Goal: Find specific page/section: Find specific page/section

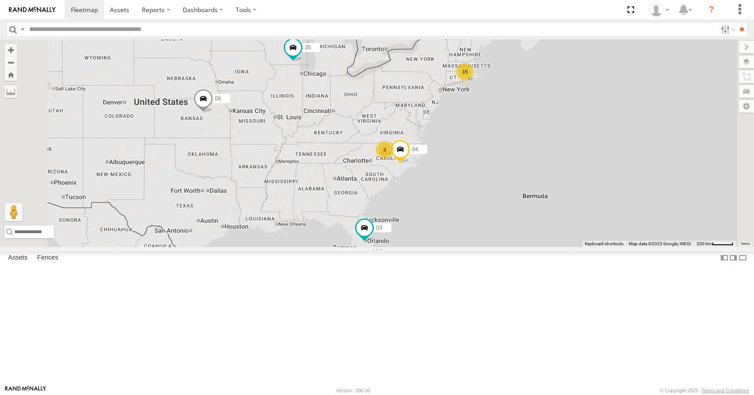
drag, startPoint x: 533, startPoint y: 180, endPoint x: 471, endPoint y: 192, distance: 63.4
click at [471, 192] on div "15 35 3 08 04 03" at bounding box center [377, 142] width 754 height 207
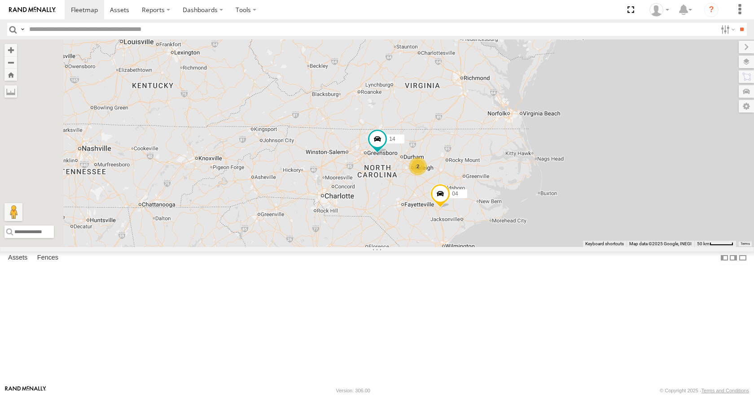
drag, startPoint x: 515, startPoint y: 197, endPoint x: 612, endPoint y: 130, distance: 118.2
click at [612, 130] on div "35 08 04 03 14 11 2" at bounding box center [377, 142] width 754 height 207
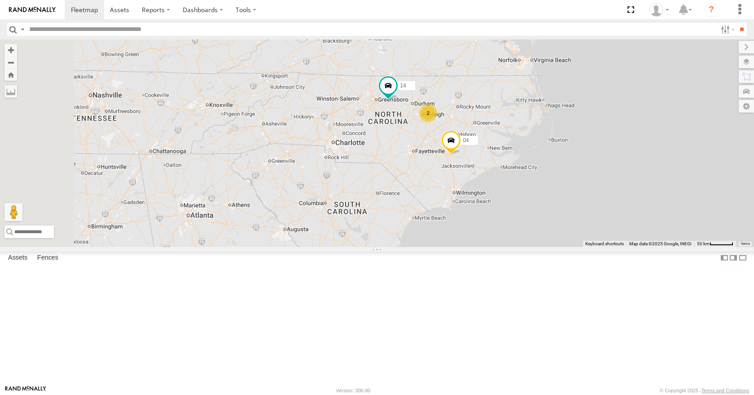
drag, startPoint x: 439, startPoint y: 224, endPoint x: 450, endPoint y: 169, distance: 56.2
click at [450, 169] on div "35 08 04 03 14 11 2" at bounding box center [377, 142] width 754 height 207
drag, startPoint x: 454, startPoint y: 169, endPoint x: 466, endPoint y: 162, distance: 13.6
click at [466, 162] on div "35 08 04 03 14 11 2" at bounding box center [377, 142] width 754 height 207
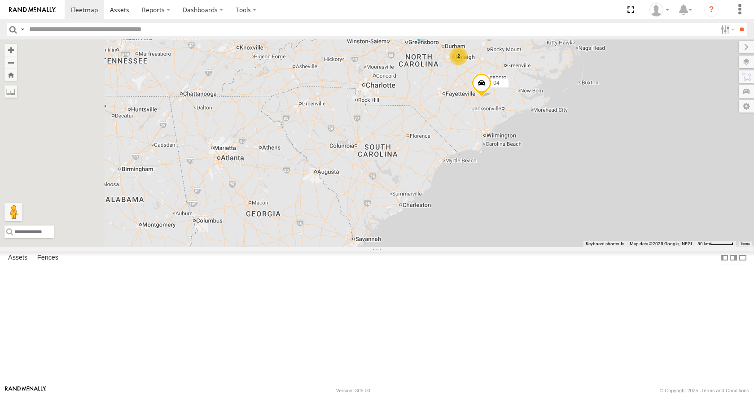
drag, startPoint x: 466, startPoint y: 162, endPoint x: 488, endPoint y: 107, distance: 59.6
click at [488, 107] on div "35 08 04 03 14 11 2" at bounding box center [377, 142] width 754 height 207
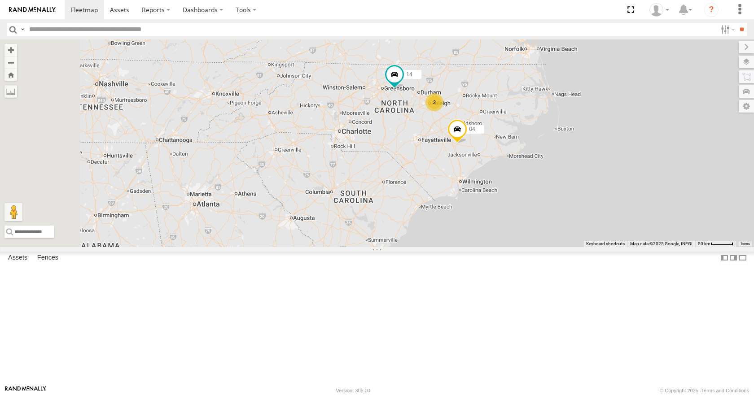
drag, startPoint x: 488, startPoint y: 107, endPoint x: 463, endPoint y: 154, distance: 53.0
click at [463, 154] on div "35 08 04 03 14 11 2" at bounding box center [377, 142] width 754 height 207
drag, startPoint x: 446, startPoint y: 157, endPoint x: 428, endPoint y: 161, distance: 18.0
click at [428, 161] on div "35 08 04 03 14 11 2" at bounding box center [377, 142] width 754 height 207
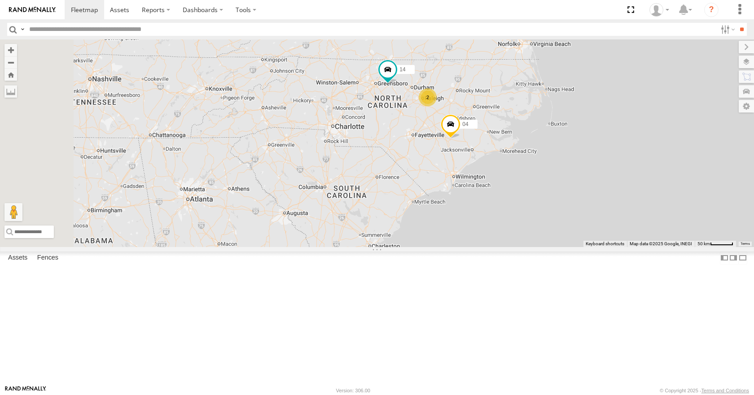
drag, startPoint x: 456, startPoint y: 159, endPoint x: 459, endPoint y: 151, distance: 8.8
click at [459, 151] on div "35 08 04 03 14 11 2" at bounding box center [377, 142] width 754 height 207
drag, startPoint x: 451, startPoint y: 91, endPoint x: 440, endPoint y: 104, distance: 16.9
click at [440, 104] on div "35 08 04 03 14 11 2" at bounding box center [377, 142] width 754 height 207
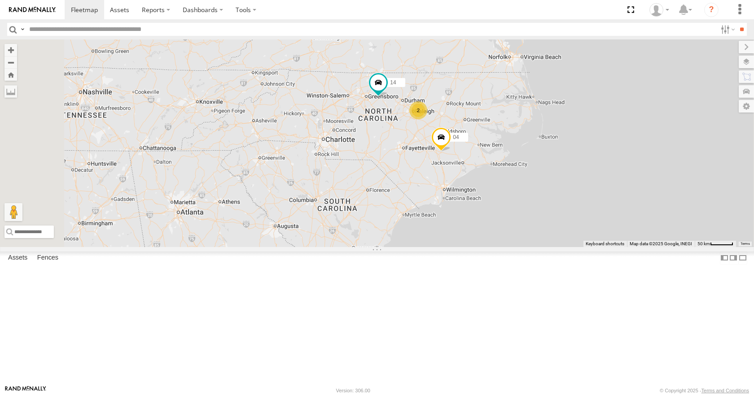
drag, startPoint x: 431, startPoint y: 76, endPoint x: 415, endPoint y: 111, distance: 37.9
click at [415, 111] on div "35 08 04 03 14 11 2" at bounding box center [377, 142] width 754 height 207
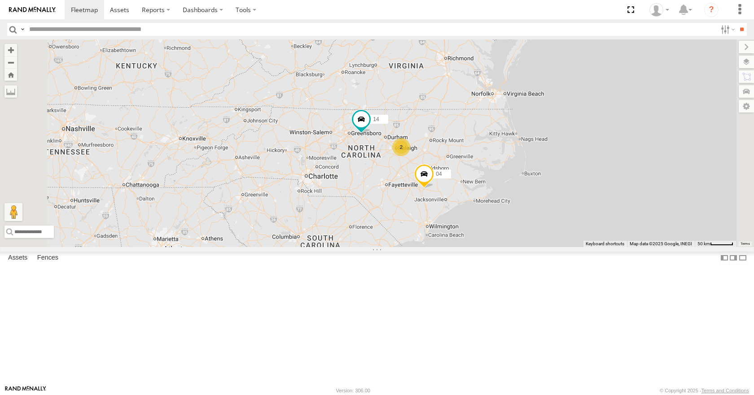
drag, startPoint x: 413, startPoint y: 76, endPoint x: 396, endPoint y: 94, distance: 24.1
click at [396, 94] on div "35 08 04 03 14 11 2" at bounding box center [377, 142] width 754 height 207
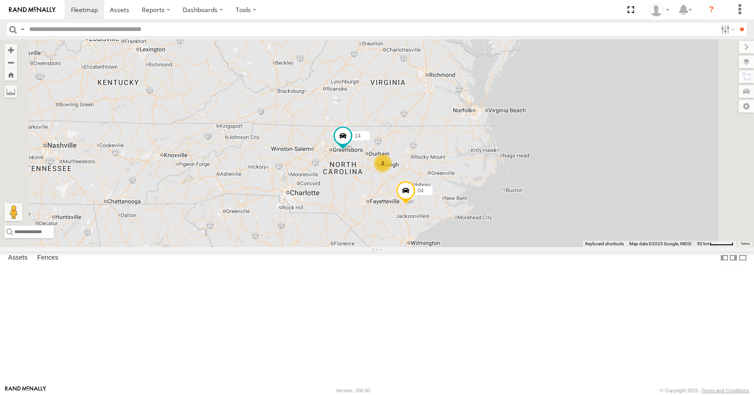
drag, startPoint x: 460, startPoint y: 158, endPoint x: 450, endPoint y: 161, distance: 10.7
click at [450, 161] on div "35 08 04 03 14 11 2" at bounding box center [377, 142] width 754 height 207
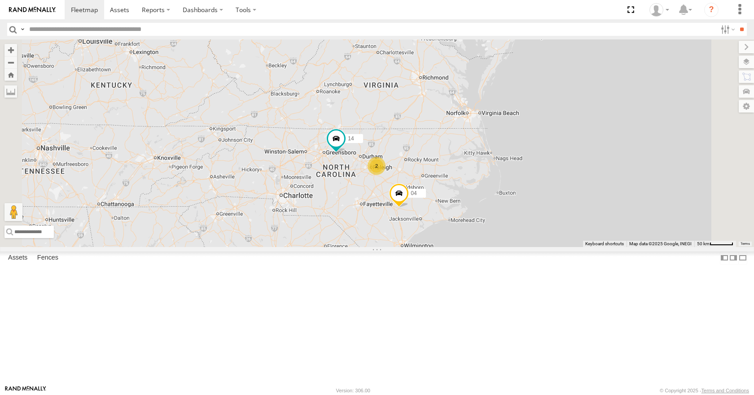
drag, startPoint x: 447, startPoint y: 153, endPoint x: 440, endPoint y: 159, distance: 9.6
click at [440, 159] on div "35 08 04 03 14 11 2" at bounding box center [377, 142] width 754 height 207
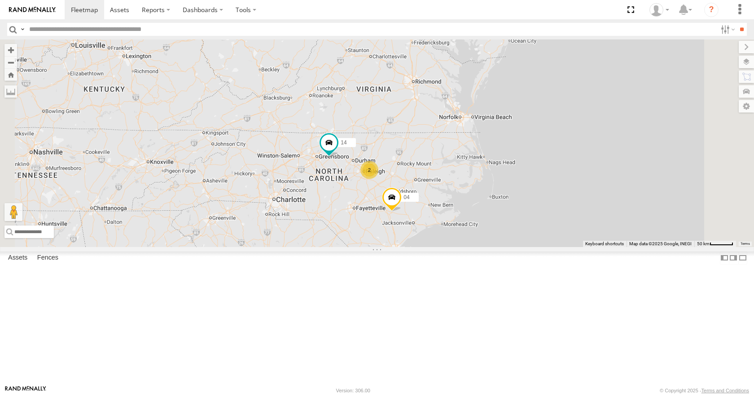
drag, startPoint x: 484, startPoint y: 159, endPoint x: 475, endPoint y: 171, distance: 15.4
click at [475, 171] on div "35 08 04 03 14 11 2" at bounding box center [377, 142] width 754 height 207
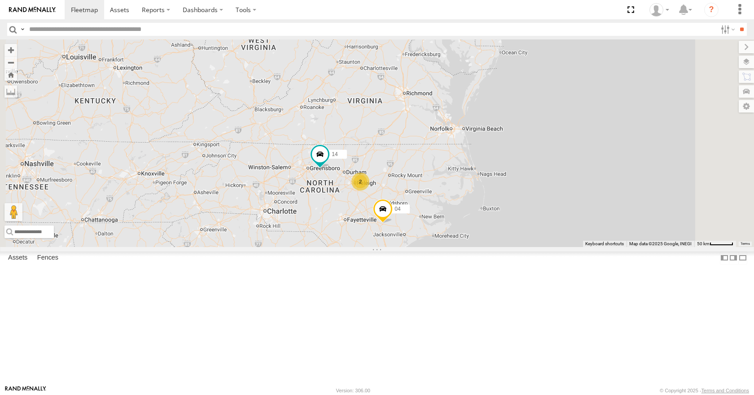
drag, startPoint x: 492, startPoint y: 135, endPoint x: 489, endPoint y: 141, distance: 6.2
click at [489, 141] on div "35 08 04 03 14 11 2" at bounding box center [377, 142] width 754 height 207
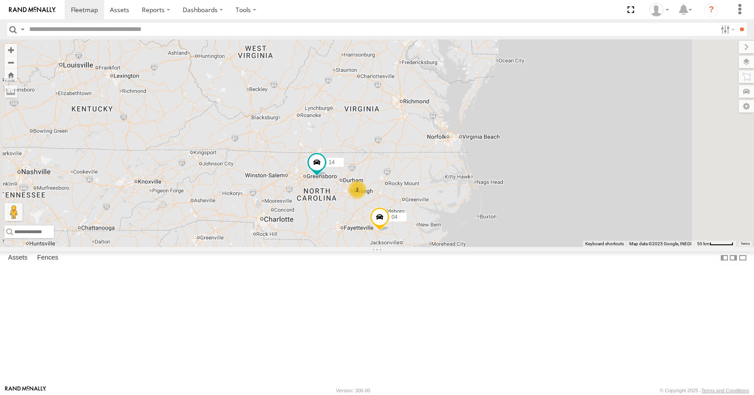
drag, startPoint x: 526, startPoint y: 171, endPoint x: 521, endPoint y: 178, distance: 8.6
click at [521, 178] on div "35 08 04 03 14 11 2" at bounding box center [377, 142] width 754 height 207
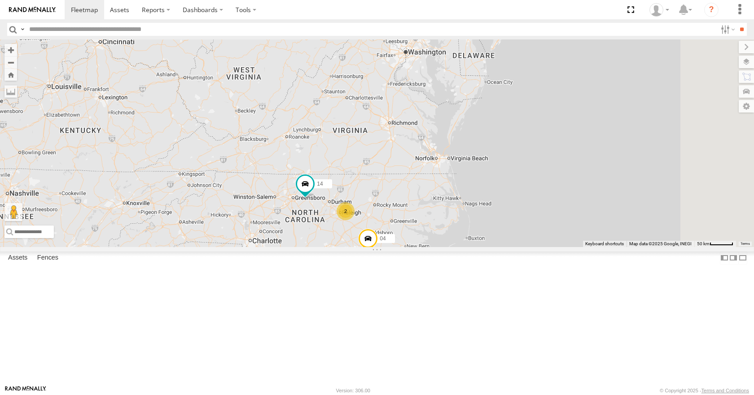
drag, startPoint x: 519, startPoint y: 134, endPoint x: 510, endPoint y: 152, distance: 19.9
click at [510, 152] on div "35 08 04 03 14 11 2" at bounding box center [377, 142] width 754 height 207
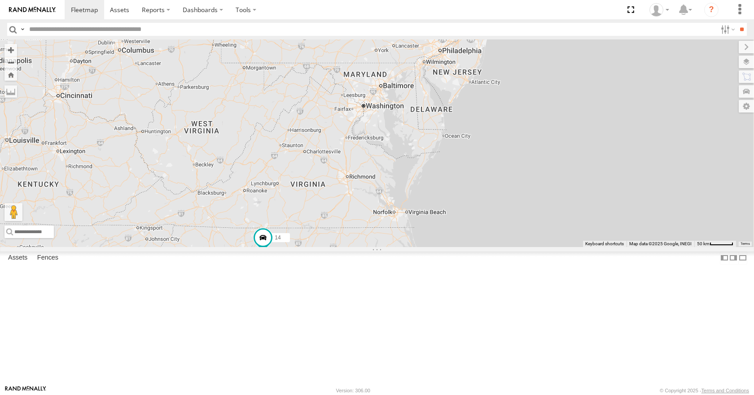
drag, startPoint x: 545, startPoint y: 69, endPoint x: 501, endPoint y: 126, distance: 71.6
click at [501, 126] on div "35 08 04 03 14 11 2" at bounding box center [377, 142] width 754 height 207
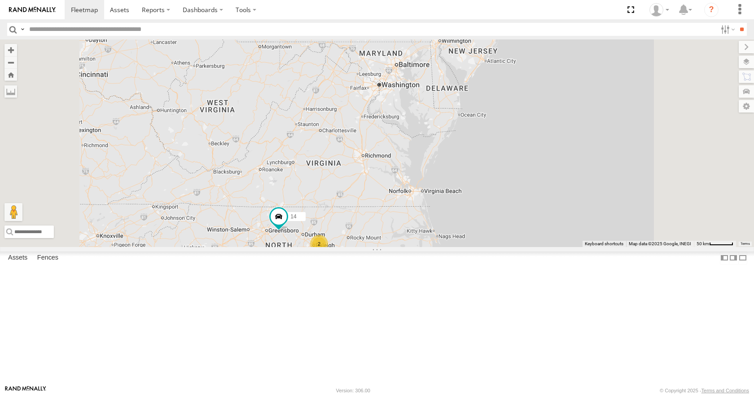
drag, startPoint x: 541, startPoint y: 125, endPoint x: 552, endPoint y: 101, distance: 26.3
click at [552, 101] on div "35 08 04 03 14 11 2" at bounding box center [377, 142] width 754 height 207
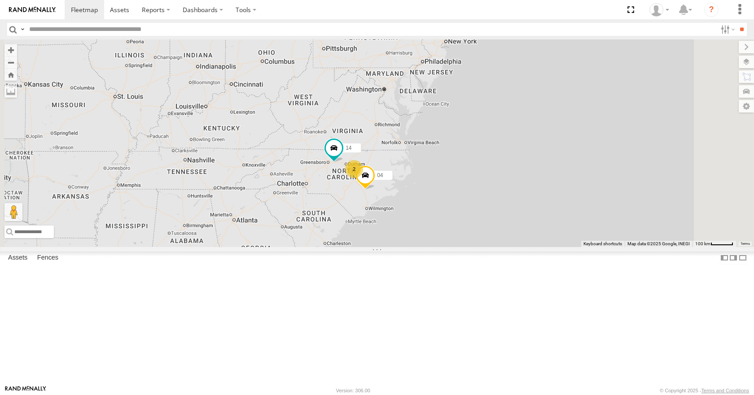
drag, startPoint x: 552, startPoint y: 113, endPoint x: 527, endPoint y: 138, distance: 34.9
click at [527, 138] on div "35 08 04 03 14 11 14 2" at bounding box center [377, 142] width 754 height 207
drag, startPoint x: 532, startPoint y: 116, endPoint x: 523, endPoint y: 122, distance: 10.6
click at [523, 122] on div "35 08 04 03 14 11 14 2" at bounding box center [377, 142] width 754 height 207
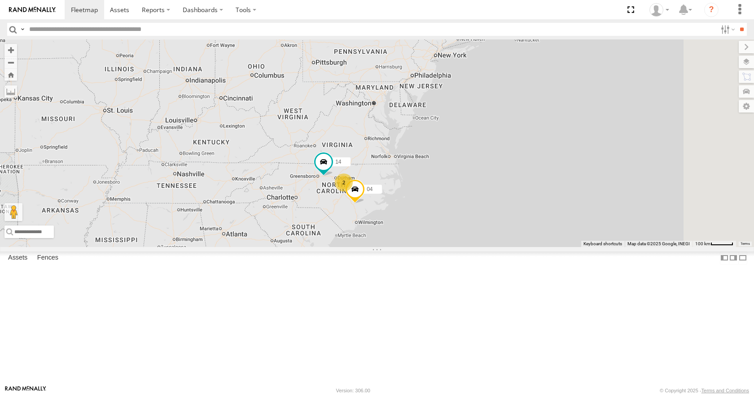
drag, startPoint x: 525, startPoint y: 96, endPoint x: 521, endPoint y: 102, distance: 7.8
click at [521, 106] on div "35 08 04 03 14 11 14 2" at bounding box center [377, 142] width 754 height 207
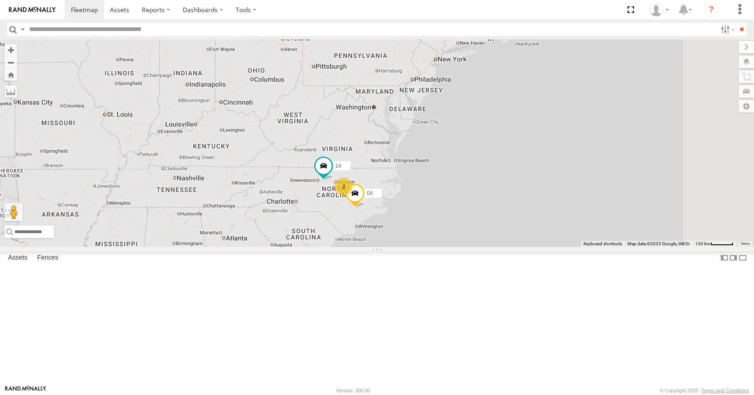
drag, startPoint x: 523, startPoint y: 79, endPoint x: 524, endPoint y: 87, distance: 7.2
click at [524, 87] on div "35 08 04 03 14 11 14 2" at bounding box center [377, 142] width 754 height 207
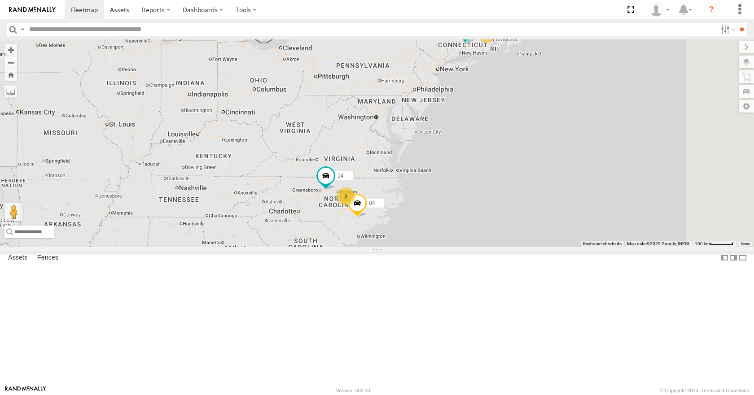
drag, startPoint x: 514, startPoint y: 59, endPoint x: 515, endPoint y: 67, distance: 8.3
click at [515, 67] on div "35 08 04 03 14 11 14 2" at bounding box center [377, 142] width 754 height 207
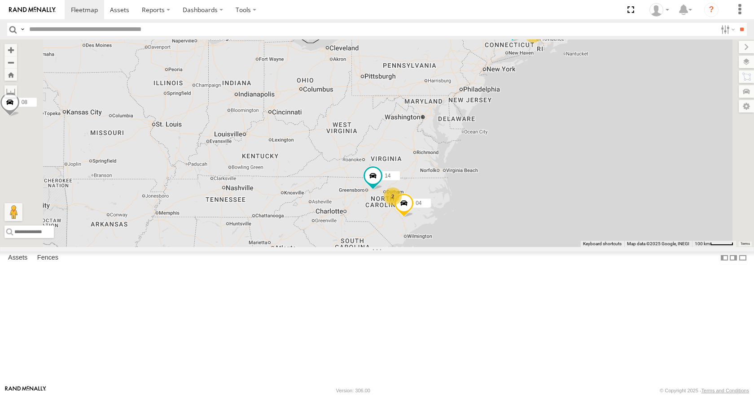
drag, startPoint x: 379, startPoint y: 160, endPoint x: 430, endPoint y: 162, distance: 51.6
click at [430, 162] on div "35 08 04 03 14 11 14 2" at bounding box center [377, 142] width 754 height 207
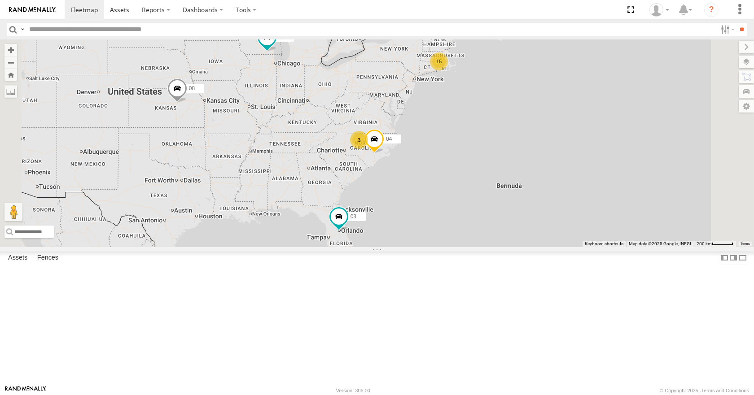
drag, startPoint x: 430, startPoint y: 162, endPoint x: 445, endPoint y: 160, distance: 15.4
click at [445, 160] on div "35 08 04 03 15 3" at bounding box center [377, 142] width 754 height 207
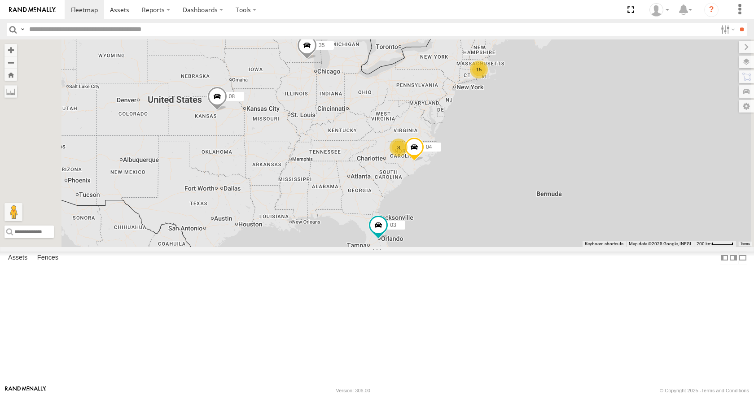
drag, startPoint x: 661, startPoint y: 217, endPoint x: 632, endPoint y: 223, distance: 29.4
click at [632, 223] on div "15 35 3 08 04 03" at bounding box center [377, 142] width 754 height 207
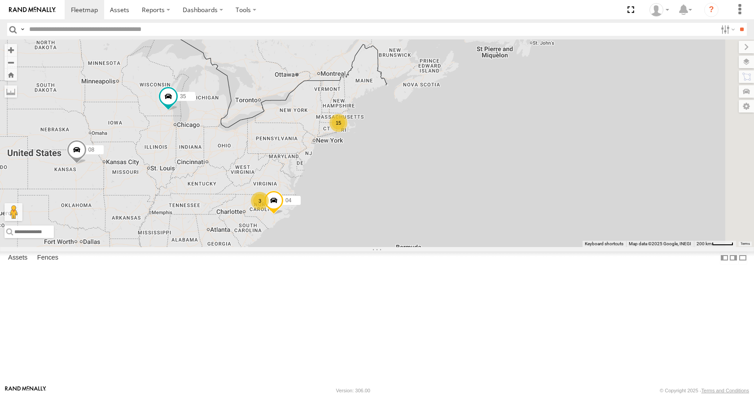
drag, startPoint x: 572, startPoint y: 117, endPoint x: 404, endPoint y: 177, distance: 178.5
click at [404, 177] on div "15 35 3 08 04 03" at bounding box center [377, 142] width 754 height 207
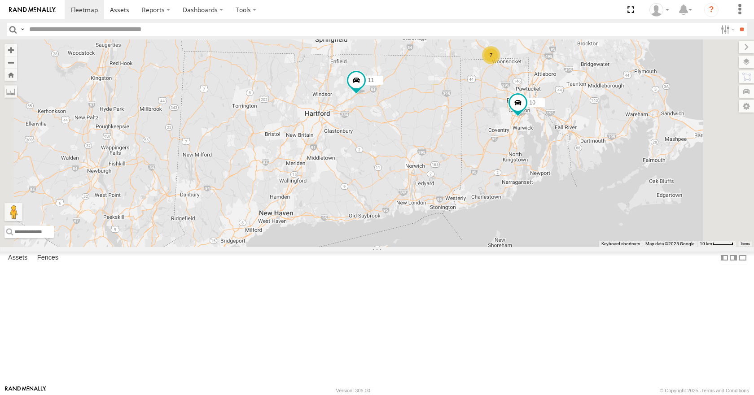
drag, startPoint x: 416, startPoint y: 142, endPoint x: 472, endPoint y: 232, distance: 106.4
click at [472, 232] on div "35 08 04 03 14 11 10 31 7" at bounding box center [377, 142] width 754 height 207
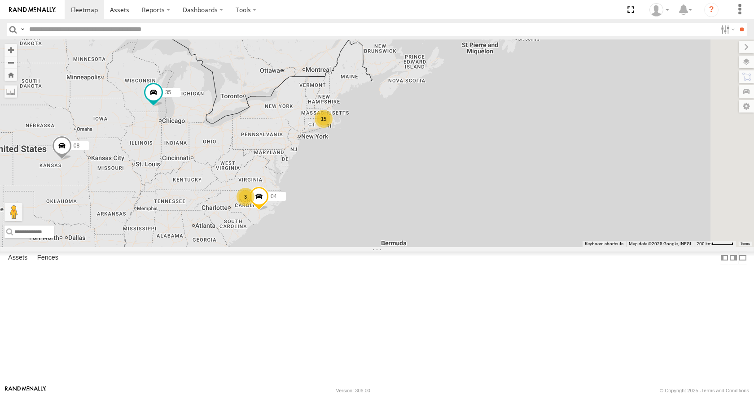
drag, startPoint x: 520, startPoint y: 205, endPoint x: 335, endPoint y: 261, distance: 193.5
click at [335, 247] on div "15 35 3 08 04 03" at bounding box center [377, 142] width 754 height 207
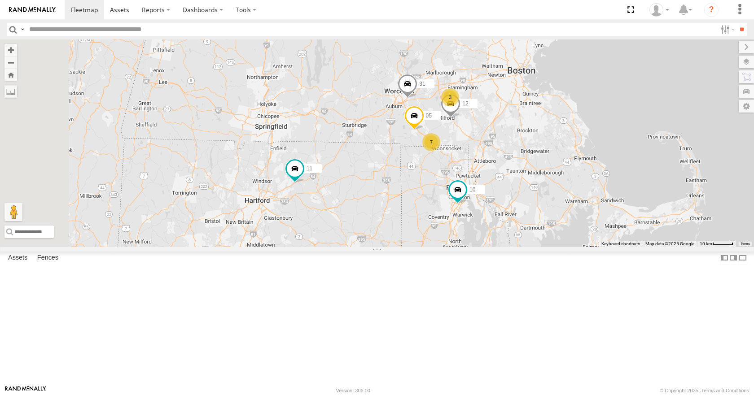
drag, startPoint x: 339, startPoint y: 225, endPoint x: 460, endPoint y: 300, distance: 142.4
click at [460, 247] on div "35 08 04 03 14 11 7 10 3 12 05 31" at bounding box center [377, 142] width 754 height 207
drag, startPoint x: 462, startPoint y: 250, endPoint x: 442, endPoint y: 241, distance: 21.1
click at [442, 241] on div "35 08 04 03 14 11 7 10 3 12 05 31" at bounding box center [377, 142] width 754 height 207
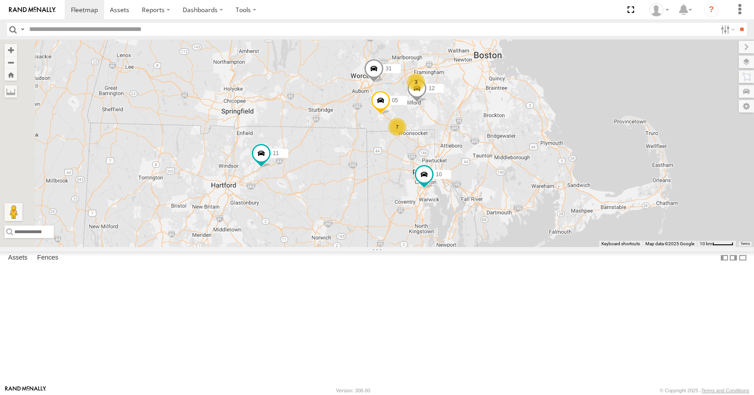
drag, startPoint x: 446, startPoint y: 231, endPoint x: 430, endPoint y: 220, distance: 19.2
click at [430, 220] on div "35 08 04 03 14 11 7 10 3 12 05 31" at bounding box center [377, 142] width 754 height 207
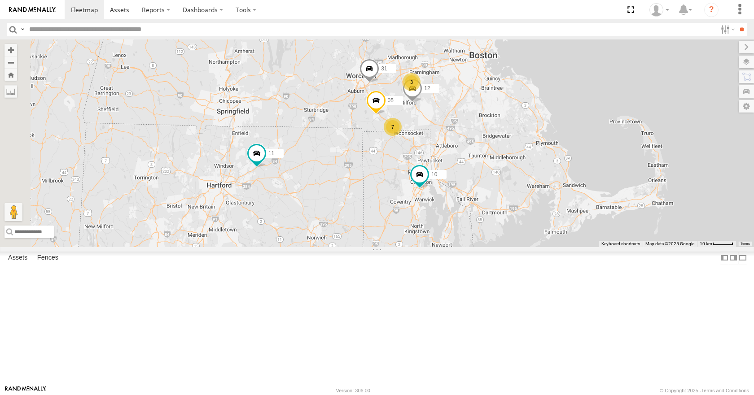
drag, startPoint x: 431, startPoint y: 168, endPoint x: 424, endPoint y: 170, distance: 7.0
click at [424, 170] on div "35 08 04 03 14 11 7 10 3 12 05 31" at bounding box center [377, 142] width 754 height 207
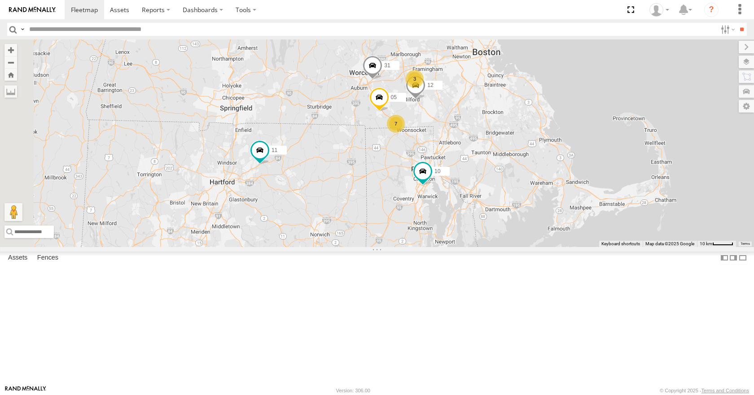
drag, startPoint x: 462, startPoint y: 132, endPoint x: 467, endPoint y: 127, distance: 7.4
click at [467, 127] on div "35 08 04 03 14 11 7 10 3 12 05 31" at bounding box center [377, 142] width 754 height 207
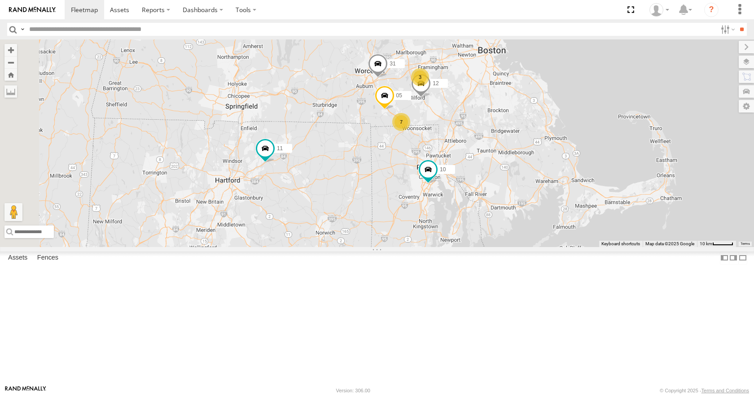
click at [493, 72] on div "35 08 04 03 14 11 7 10 3 12 05 31" at bounding box center [377, 142] width 754 height 207
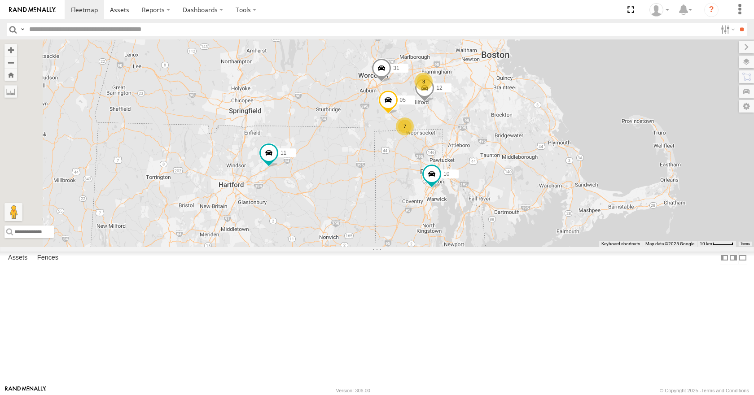
click at [490, 60] on div "35 08 04 03 14 11 7 10 3 12 05 31" at bounding box center [377, 142] width 754 height 207
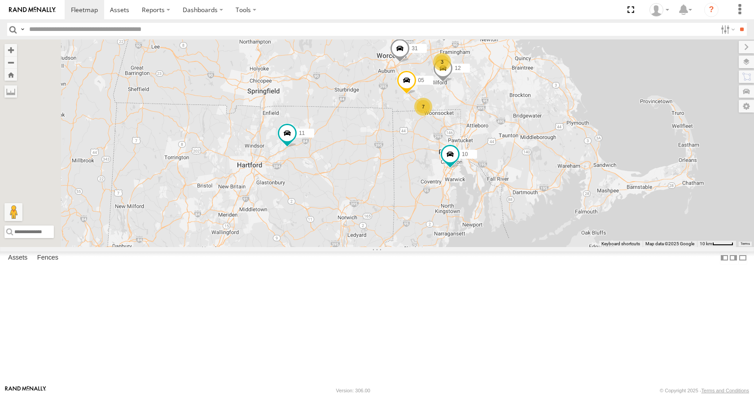
drag, startPoint x: 450, startPoint y: 146, endPoint x: 467, endPoint y: 127, distance: 25.4
click at [467, 127] on div "35 08 04 03 14 11 7 10 3 12 05 31" at bounding box center [377, 142] width 754 height 207
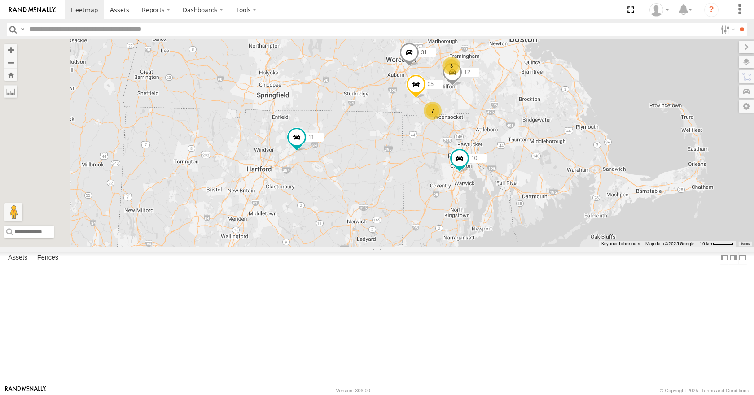
drag, startPoint x: 488, startPoint y: 116, endPoint x: 499, endPoint y: 120, distance: 11.1
click at [499, 120] on div "35 08 04 03 14 11 7 10 3 12 05 31" at bounding box center [377, 142] width 754 height 207
drag, startPoint x: 518, startPoint y: 62, endPoint x: 519, endPoint y: 74, distance: 11.2
click at [519, 74] on div "35 08 04 03 14 11 7 10 3 12 05 31" at bounding box center [377, 142] width 754 height 207
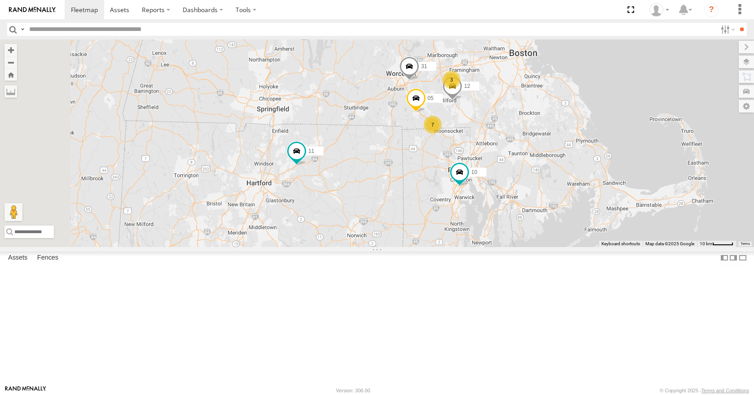
drag, startPoint x: 517, startPoint y: 63, endPoint x: 516, endPoint y: 69, distance: 5.8
click at [516, 69] on div "35 08 04 03 14 11 7 10 3 12 05 31" at bounding box center [377, 142] width 754 height 207
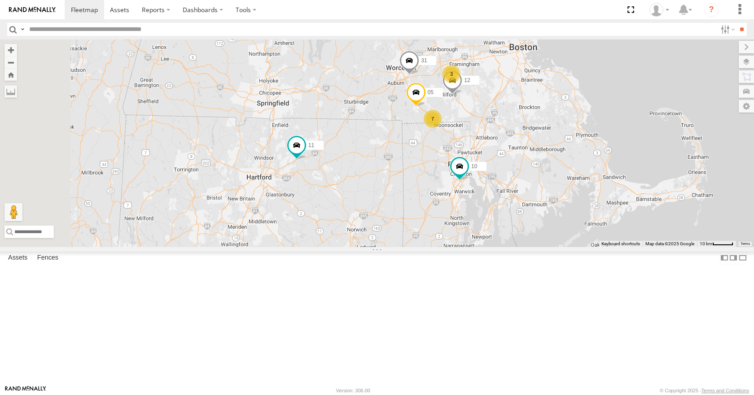
drag, startPoint x: 519, startPoint y: 84, endPoint x: 519, endPoint y: 76, distance: 8.1
click at [519, 76] on div "35 08 04 03 14 11 7 10 3 12 05 31" at bounding box center [377, 142] width 754 height 207
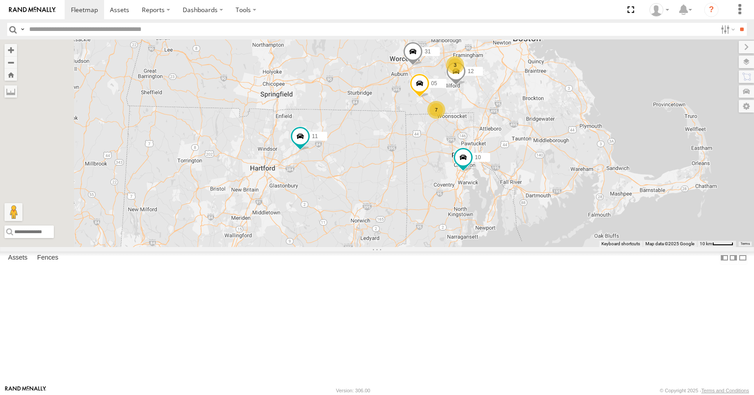
drag, startPoint x: 520, startPoint y: 89, endPoint x: 525, endPoint y: 82, distance: 9.1
click at [525, 82] on div "35 08 04 03 14 11 7 10 3 12 05 31" at bounding box center [377, 142] width 754 height 207
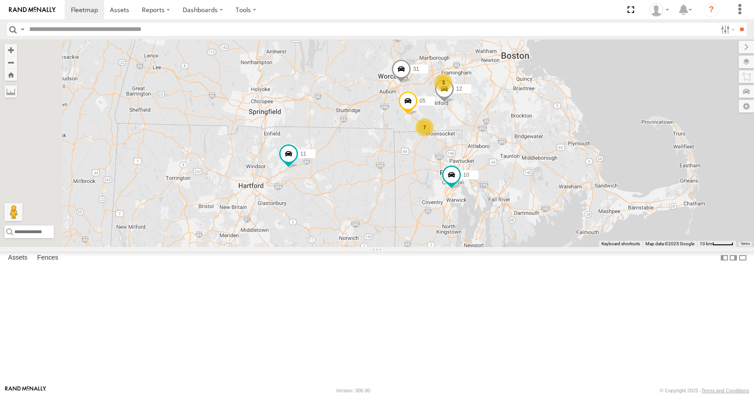
drag, startPoint x: 525, startPoint y: 82, endPoint x: 511, endPoint y: 105, distance: 26.8
click at [511, 105] on div "35 08 04 03 14 11 7 10 3 12 05 31" at bounding box center [377, 142] width 754 height 207
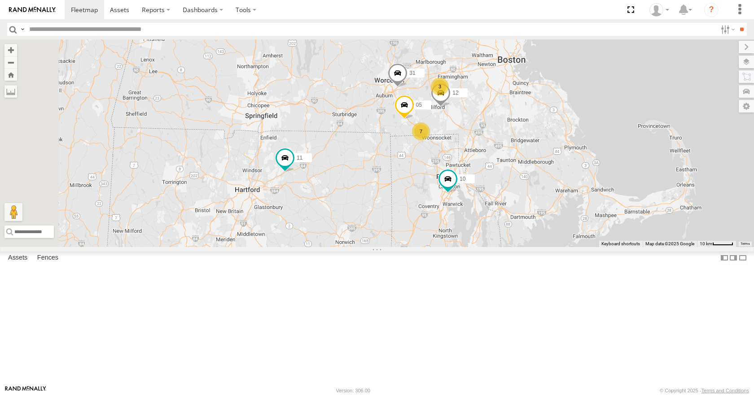
drag, startPoint x: 510, startPoint y: 78, endPoint x: 495, endPoint y: 93, distance: 20.9
click at [495, 93] on div "35 08 04 03 14 11 7 10 3 12 05 31" at bounding box center [377, 142] width 754 height 207
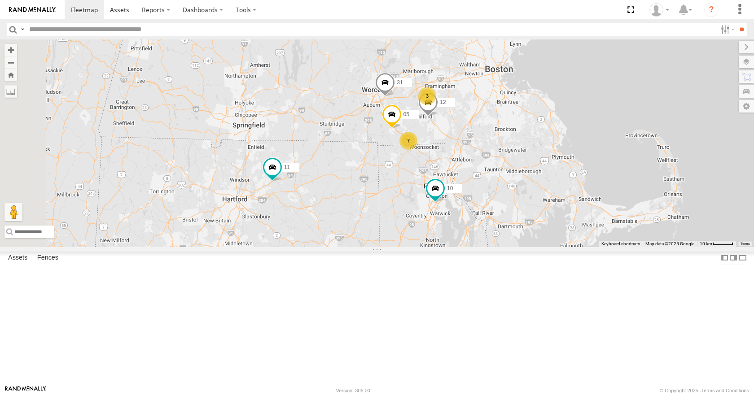
drag, startPoint x: 494, startPoint y: 75, endPoint x: 489, endPoint y: 79, distance: 6.4
click at [489, 79] on div "35 08 04 03 14 11 7 10 3 12 05 31" at bounding box center [377, 142] width 754 height 207
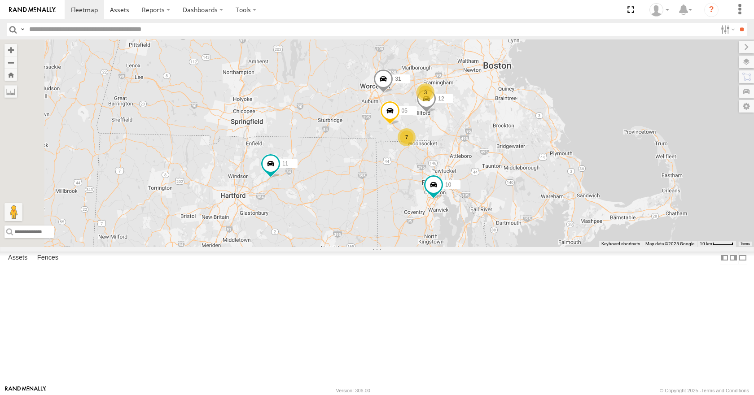
drag, startPoint x: 492, startPoint y: 97, endPoint x: 491, endPoint y: 87, distance: 10.4
click at [491, 87] on div "35 08 04 03 14 11 7 10 3 12 05 31" at bounding box center [377, 142] width 754 height 207
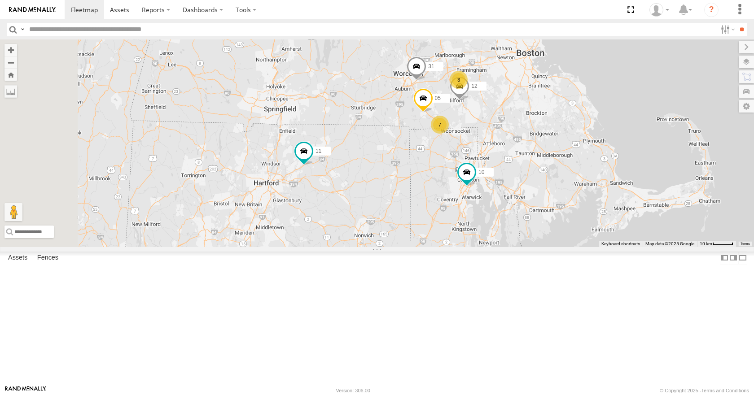
drag, startPoint x: 497, startPoint y: 108, endPoint x: 527, endPoint y: 93, distance: 33.5
click at [527, 93] on div "35 08 04 03 14 11 7 10 3 12 05 31" at bounding box center [377, 142] width 754 height 207
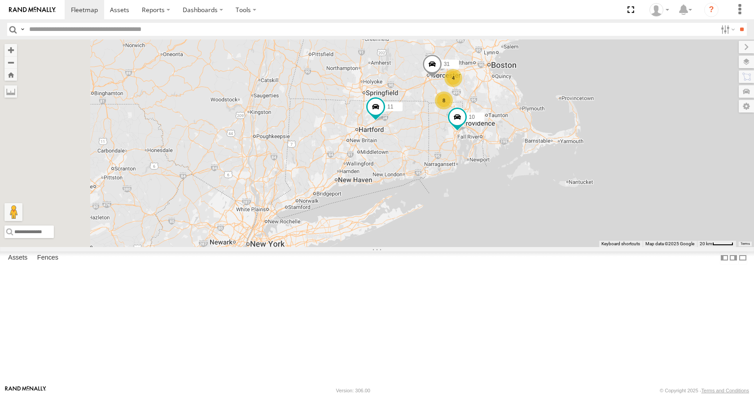
drag, startPoint x: 411, startPoint y: 336, endPoint x: 493, endPoint y: 228, distance: 135.4
click at [493, 228] on div "35 08 04 03 14 11 10 31 8 4" at bounding box center [377, 142] width 754 height 207
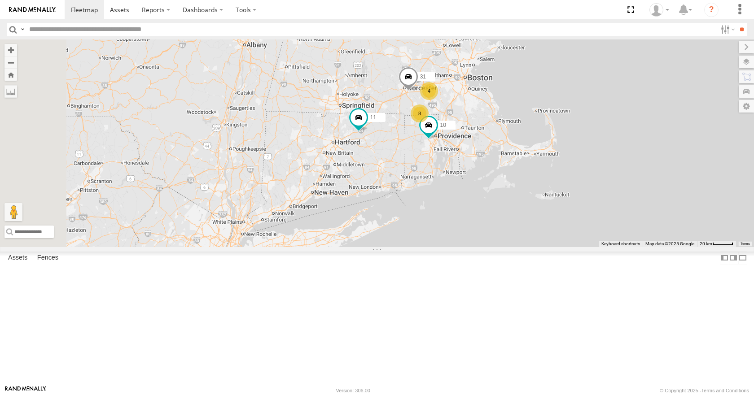
drag, startPoint x: 502, startPoint y: 135, endPoint x: 492, endPoint y: 147, distance: 14.9
click at [492, 147] on div "35 08 04 03 11 10 31 8 4" at bounding box center [377, 142] width 754 height 207
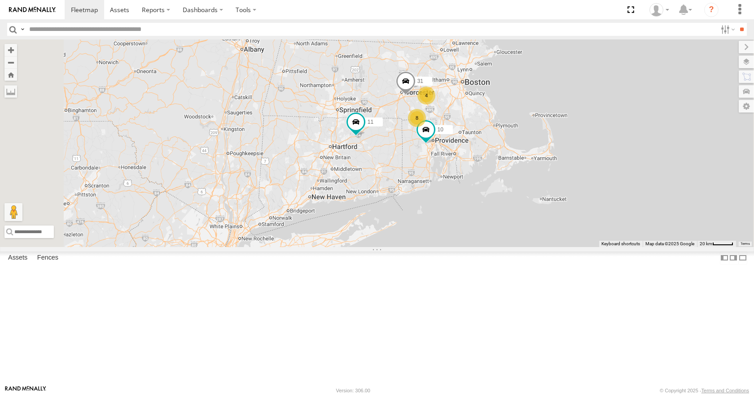
drag, startPoint x: 527, startPoint y: 110, endPoint x: 523, endPoint y: 117, distance: 7.6
click at [523, 117] on div "35 08 04 03 11 10 31 8 4" at bounding box center [377, 142] width 754 height 207
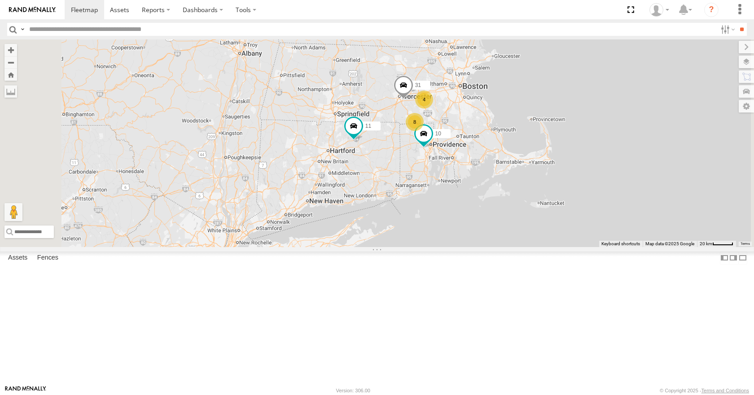
drag, startPoint x: 522, startPoint y: 92, endPoint x: 524, endPoint y: 100, distance: 8.4
click at [524, 100] on div "35 08 04 03 11 10 31 8 4" at bounding box center [377, 142] width 754 height 207
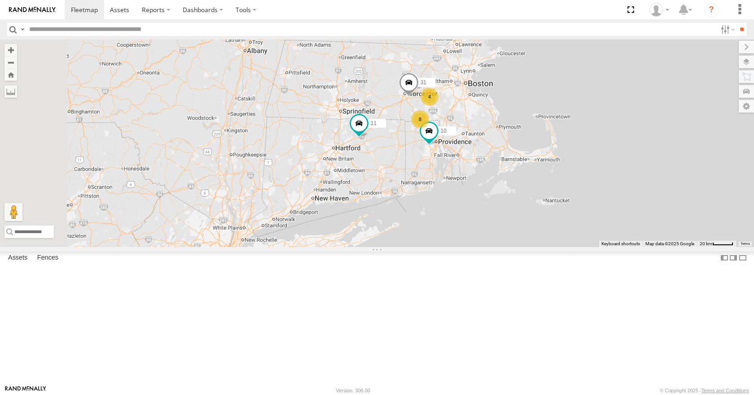
drag, startPoint x: 522, startPoint y: 118, endPoint x: 527, endPoint y: 112, distance: 8.6
click at [527, 112] on div "35 08 04 03 11 10 31 8 4" at bounding box center [377, 142] width 754 height 207
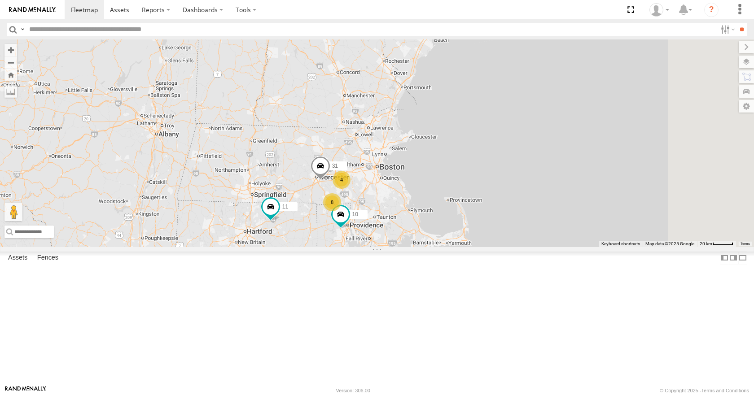
drag, startPoint x: 581, startPoint y: 166, endPoint x: 533, endPoint y: 161, distance: 47.7
click at [533, 161] on div "10 11 31 8 4" at bounding box center [377, 142] width 754 height 207
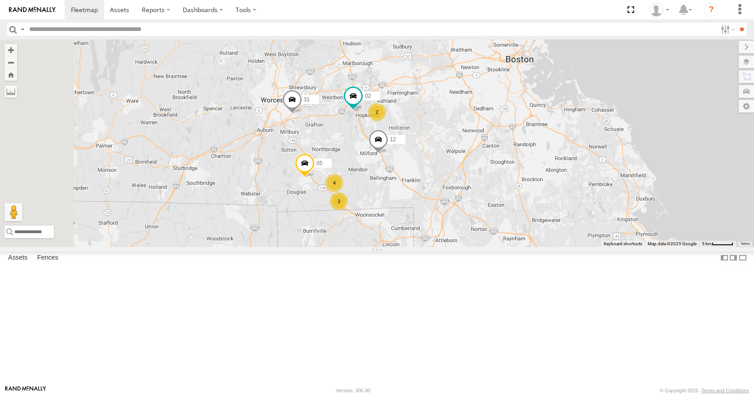
drag, startPoint x: 396, startPoint y: 204, endPoint x: 457, endPoint y: 199, distance: 61.6
click at [457, 199] on div "10 11 31 12 05 3 4 2 02" at bounding box center [377, 142] width 754 height 207
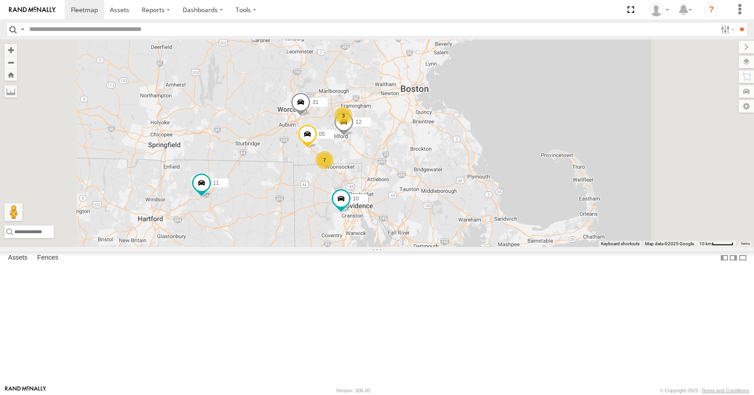
drag, startPoint x: 505, startPoint y: 176, endPoint x: 488, endPoint y: 170, distance: 18.6
click at [488, 170] on div "10 11 31 12 05 7 3" at bounding box center [377, 142] width 754 height 207
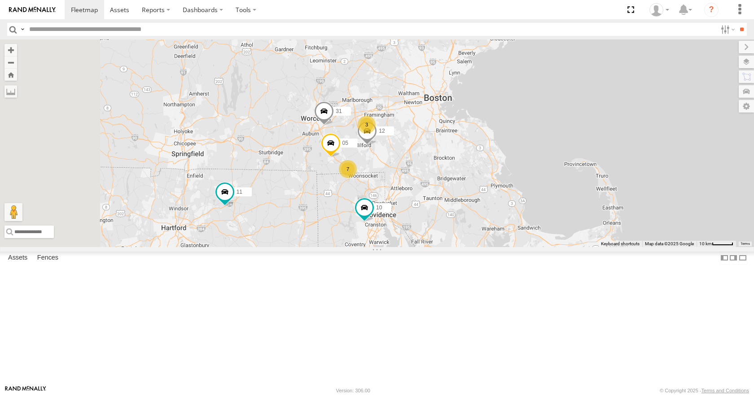
drag, startPoint x: 486, startPoint y: 134, endPoint x: 508, endPoint y: 144, distance: 24.1
click at [508, 144] on div "10 11 31 12 05 7 3" at bounding box center [377, 142] width 754 height 207
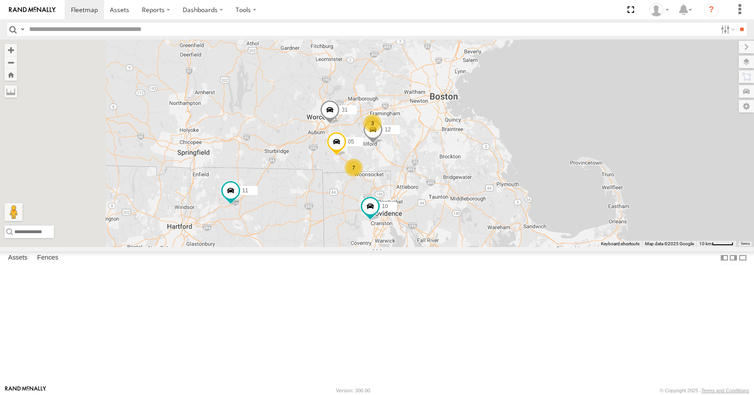
drag, startPoint x: 514, startPoint y: 116, endPoint x: 523, endPoint y: 115, distance: 10.0
click at [523, 115] on div "10 11 31 12 05 7 3" at bounding box center [377, 142] width 754 height 207
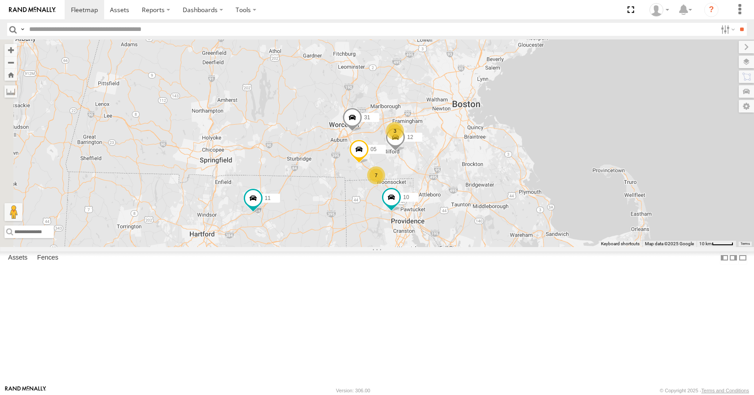
drag, startPoint x: 507, startPoint y: 135, endPoint x: 533, endPoint y: 144, distance: 28.2
click at [533, 144] on div "10 11 31 12 05 7 3" at bounding box center [377, 142] width 754 height 207
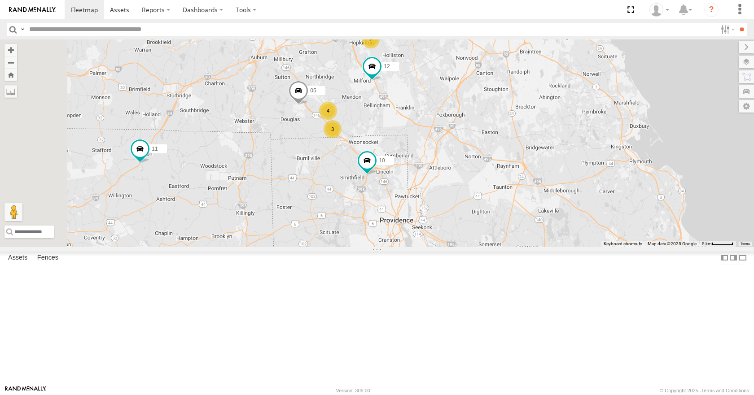
drag, startPoint x: 535, startPoint y: 116, endPoint x: 520, endPoint y: 171, distance: 57.6
click at [520, 171] on div "35 08 03 10 12 05 02 11 31 3 4 2" at bounding box center [377, 142] width 754 height 207
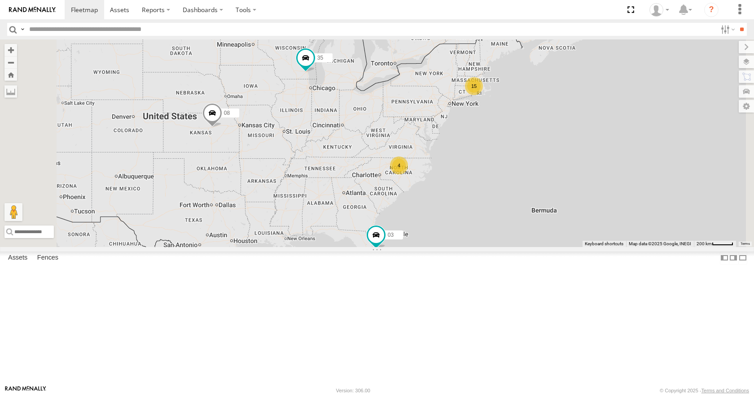
drag, startPoint x: 520, startPoint y: 131, endPoint x: 484, endPoint y: 148, distance: 40.1
click at [484, 148] on div "15 35 4 08 03" at bounding box center [377, 142] width 754 height 207
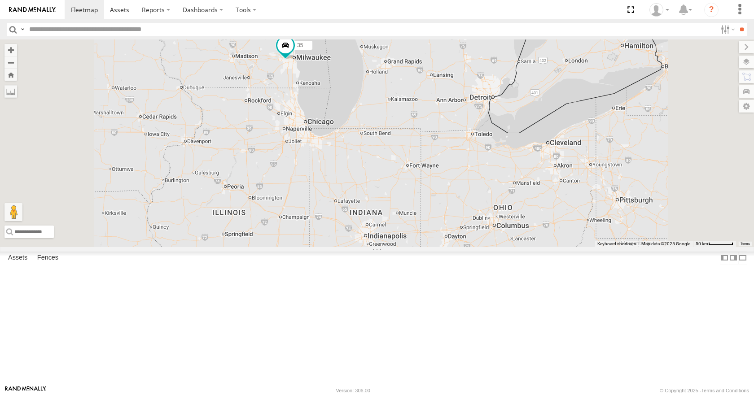
drag, startPoint x: 416, startPoint y: 118, endPoint x: 411, endPoint y: 148, distance: 31.0
click at [411, 148] on div "35 08 03 04" at bounding box center [377, 142] width 754 height 207
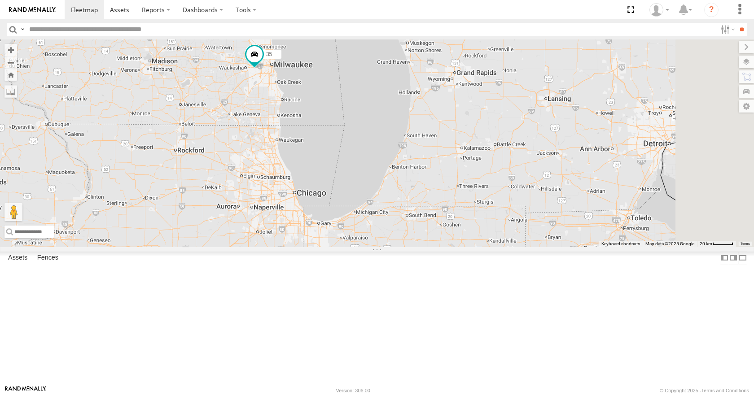
drag, startPoint x: 411, startPoint y: 148, endPoint x: 389, endPoint y: 190, distance: 47.1
click at [389, 190] on div "35 08 03 04" at bounding box center [377, 142] width 754 height 207
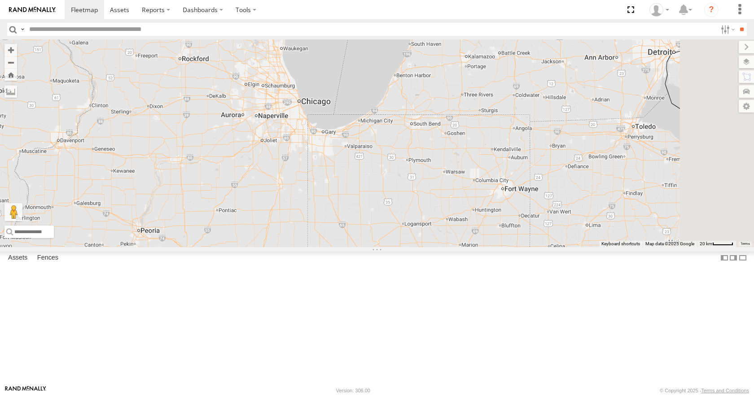
drag, startPoint x: 388, startPoint y: 190, endPoint x: 396, endPoint y: 90, distance: 99.8
click at [396, 90] on div "35 08 03 04" at bounding box center [377, 142] width 754 height 207
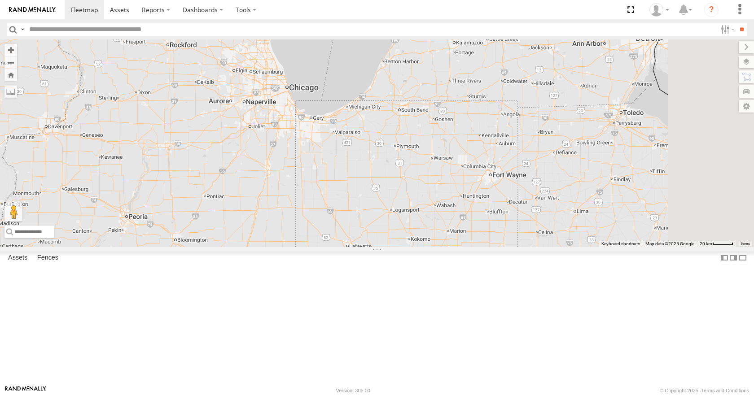
drag, startPoint x: 426, startPoint y: 170, endPoint x: 410, endPoint y: 153, distance: 23.8
click at [410, 153] on div "35 08 03 04" at bounding box center [377, 142] width 754 height 207
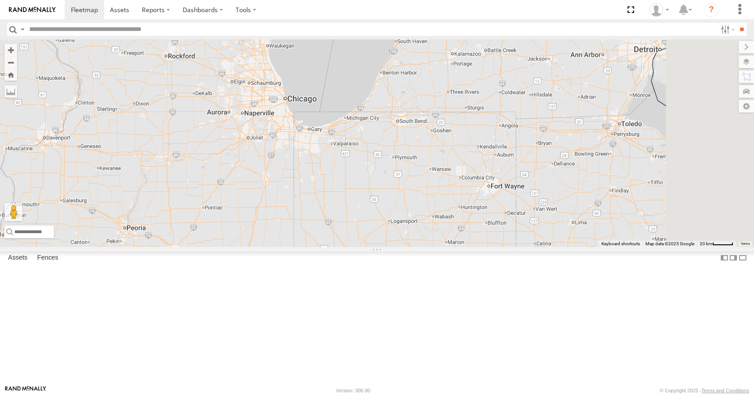
drag, startPoint x: 410, startPoint y: 145, endPoint x: 410, endPoint y: 161, distance: 15.3
click at [410, 161] on div "35 08 03 04" at bounding box center [377, 142] width 754 height 207
drag, startPoint x: 400, startPoint y: 132, endPoint x: 405, endPoint y: 156, distance: 24.7
click at [405, 156] on div "35 08 03 04" at bounding box center [377, 142] width 754 height 207
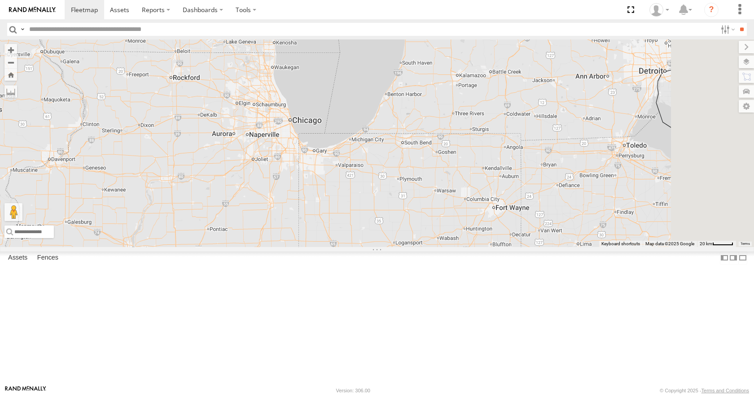
drag, startPoint x: 402, startPoint y: 128, endPoint x: 406, endPoint y: 140, distance: 13.2
click at [406, 140] on div "35 08 03 04" at bounding box center [377, 142] width 754 height 207
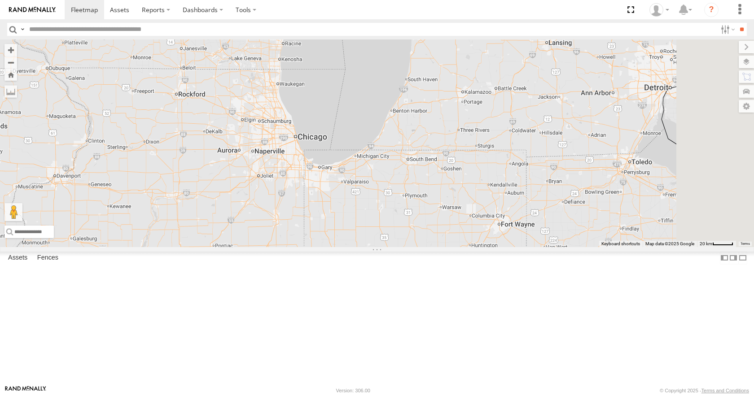
drag, startPoint x: 408, startPoint y: 110, endPoint x: 408, endPoint y: 116, distance: 5.4
click at [408, 116] on div "35 08 03 04" at bounding box center [377, 142] width 754 height 207
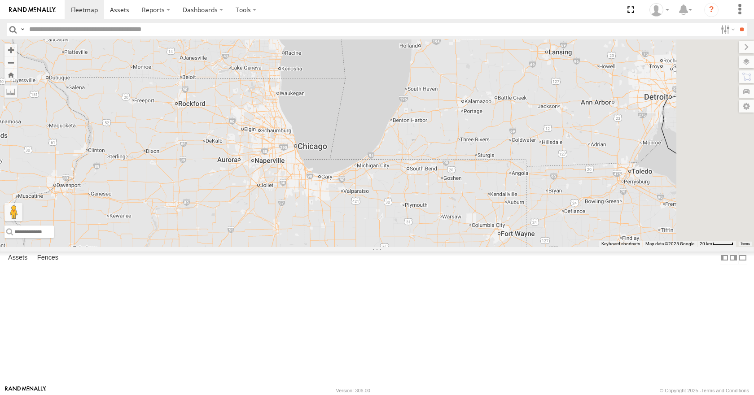
drag, startPoint x: 405, startPoint y: 95, endPoint x: 405, endPoint y: 105, distance: 9.4
click at [405, 105] on div "35 08 03 04" at bounding box center [377, 142] width 754 height 207
drag, startPoint x: 405, startPoint y: 78, endPoint x: 407, endPoint y: 91, distance: 12.2
click at [407, 91] on div "35 08 03 04" at bounding box center [377, 142] width 754 height 207
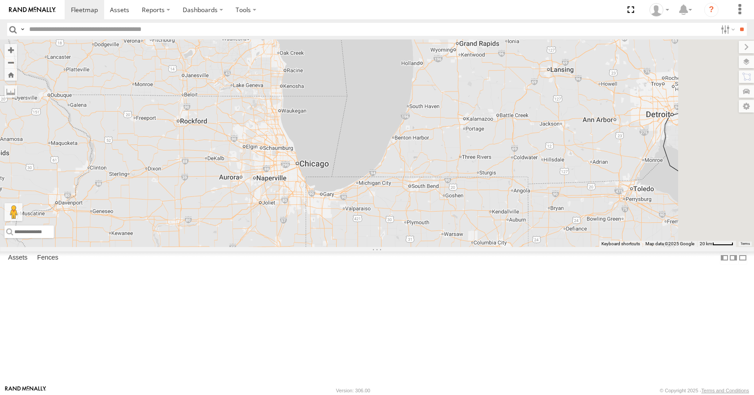
drag, startPoint x: 407, startPoint y: 60, endPoint x: 407, endPoint y: 65, distance: 5.4
click at [407, 65] on div "35 08 03 04" at bounding box center [377, 142] width 754 height 207
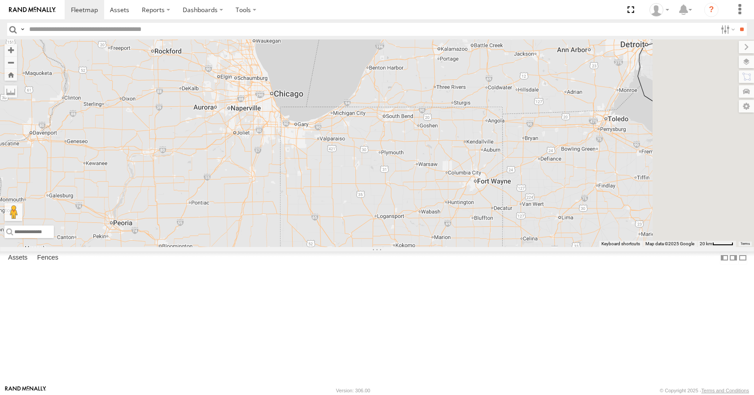
drag, startPoint x: 420, startPoint y: 219, endPoint x: 394, endPoint y: 148, distance: 75.5
click at [394, 148] on div "35 08 03 04" at bounding box center [377, 142] width 754 height 207
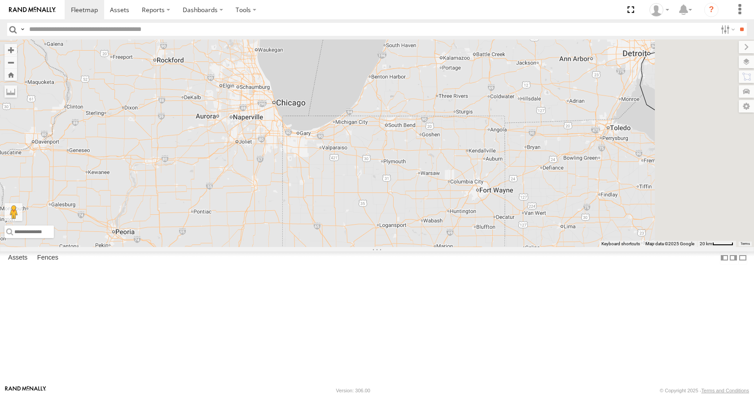
drag, startPoint x: 394, startPoint y: 169, endPoint x: 398, endPoint y: 185, distance: 16.2
click at [398, 185] on div "35 08 03 04" at bounding box center [377, 142] width 754 height 207
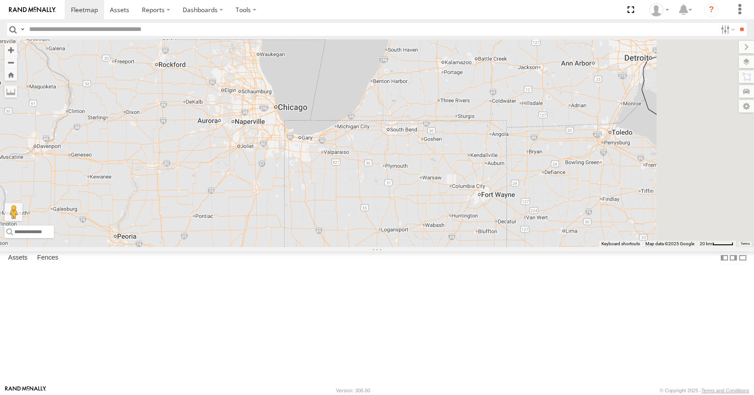
drag, startPoint x: 401, startPoint y: 165, endPoint x: 401, endPoint y: 174, distance: 9.0
click at [401, 174] on div "35 08 03 04" at bounding box center [377, 142] width 754 height 207
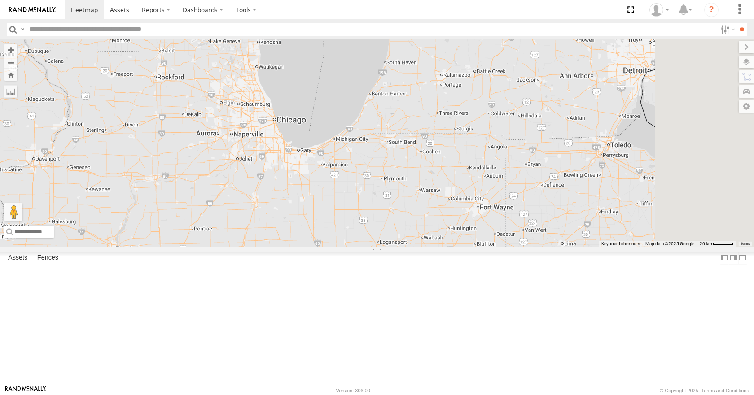
drag, startPoint x: 401, startPoint y: 196, endPoint x: 396, endPoint y: 211, distance: 15.9
click at [396, 211] on div "35 08 03 04" at bounding box center [377, 142] width 754 height 207
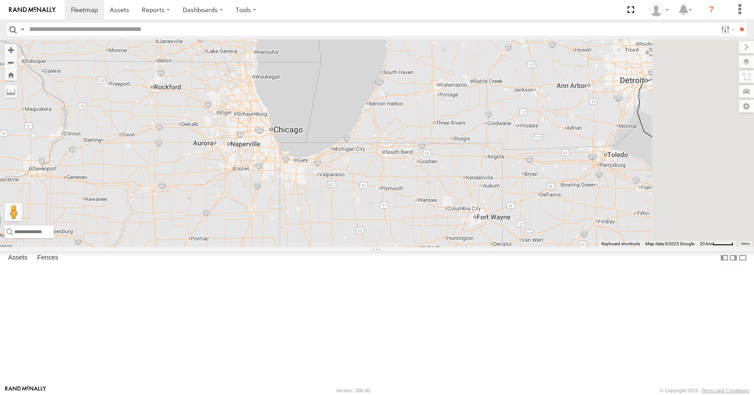
click at [394, 194] on div "35 08 03 04" at bounding box center [377, 142] width 754 height 207
drag, startPoint x: 405, startPoint y: 211, endPoint x: 402, endPoint y: 221, distance: 9.7
click at [402, 221] on div "35 08 03 04" at bounding box center [377, 142] width 754 height 207
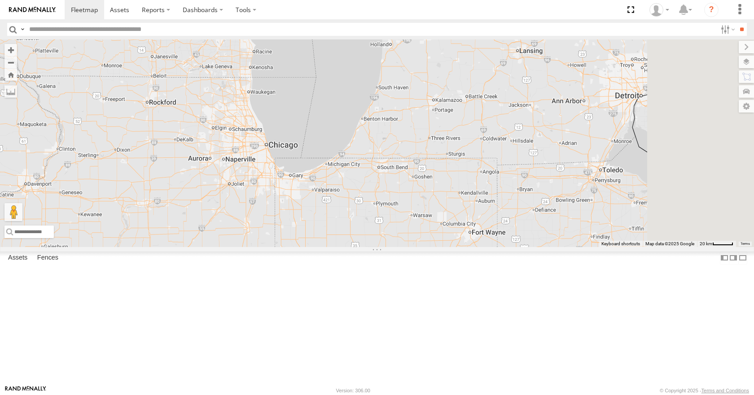
drag, startPoint x: 394, startPoint y: 195, endPoint x: 392, endPoint y: 201, distance: 7.0
click at [392, 201] on div "35 08 03 04" at bounding box center [377, 142] width 754 height 207
click at [380, 148] on div "35 08 03 04" at bounding box center [377, 142] width 754 height 207
drag, startPoint x: 380, startPoint y: 101, endPoint x: 383, endPoint y: 115, distance: 14.8
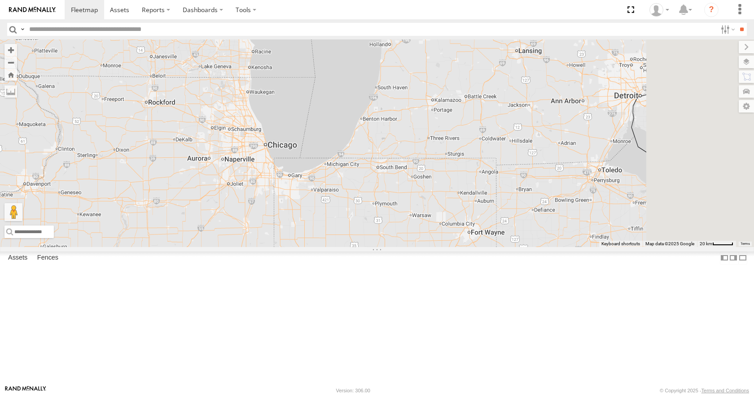
click at [383, 115] on div "35 08 03 04" at bounding box center [377, 142] width 754 height 207
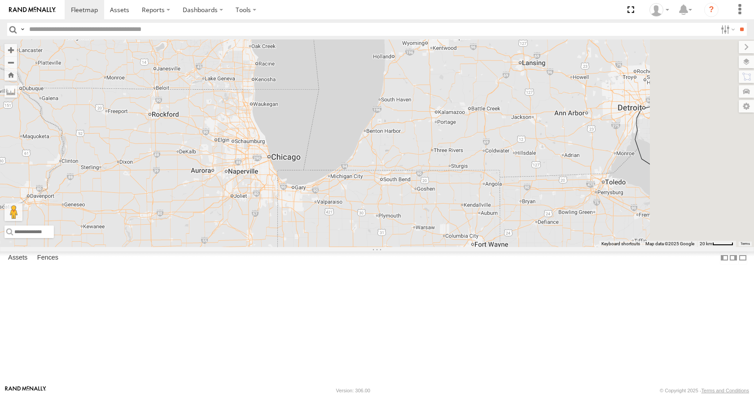
click at [385, 86] on div "35 08 03 04" at bounding box center [377, 142] width 754 height 207
drag, startPoint x: 387, startPoint y: 109, endPoint x: 388, endPoint y: 89, distance: 20.2
click at [388, 89] on div "35 08 03 04" at bounding box center [377, 142] width 754 height 207
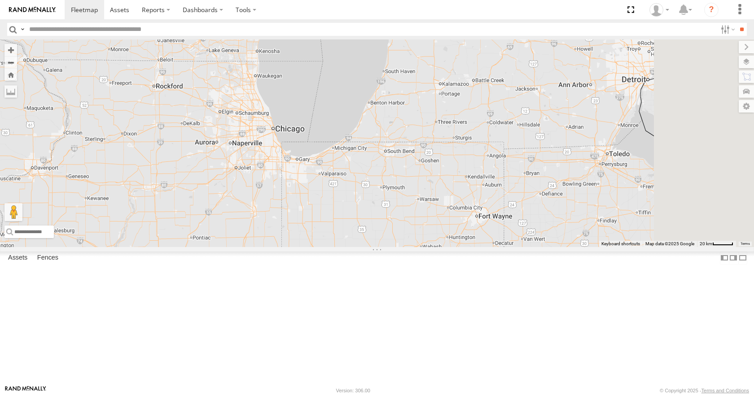
drag, startPoint x: 379, startPoint y: 122, endPoint x: 383, endPoint y: 94, distance: 28.5
click at [383, 94] on div "35 08 03 04" at bounding box center [377, 142] width 754 height 207
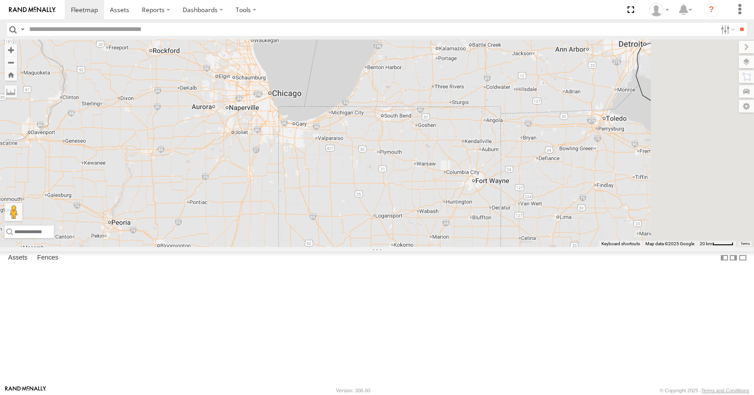
drag, startPoint x: 384, startPoint y: 118, endPoint x: 381, endPoint y: 80, distance: 38.3
click at [381, 80] on div "35 08 03 04" at bounding box center [377, 142] width 754 height 207
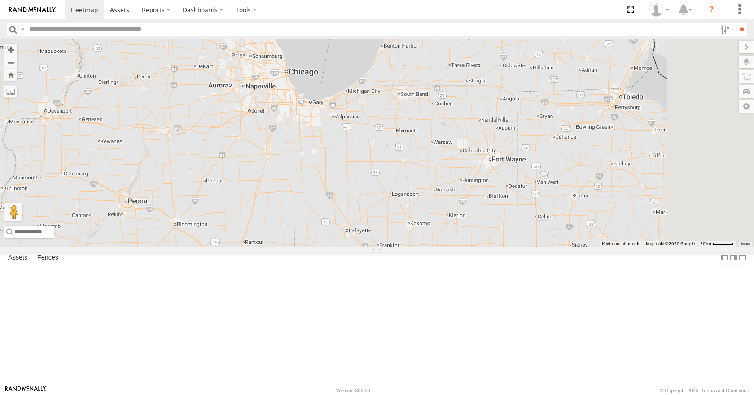
drag, startPoint x: 383, startPoint y: 99, endPoint x: 404, endPoint y: 108, distance: 22.1
click at [404, 108] on div "35 08 03 04" at bounding box center [377, 142] width 754 height 207
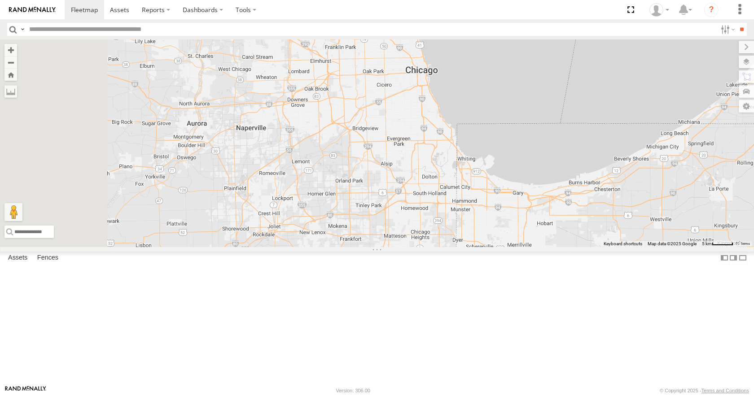
drag, startPoint x: 391, startPoint y: 126, endPoint x: 543, endPoint y: 118, distance: 152.2
click at [543, 118] on div "35 08 03 04" at bounding box center [377, 142] width 754 height 207
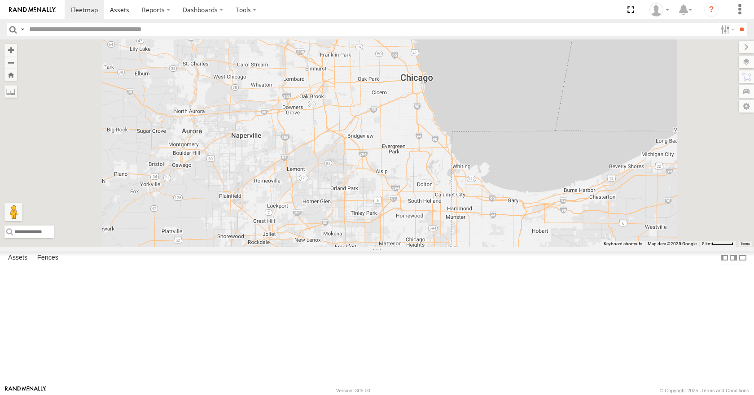
drag, startPoint x: 431, startPoint y: 123, endPoint x: 426, endPoint y: 131, distance: 9.8
click at [426, 131] on div "35 08 03 04" at bounding box center [377, 142] width 754 height 207
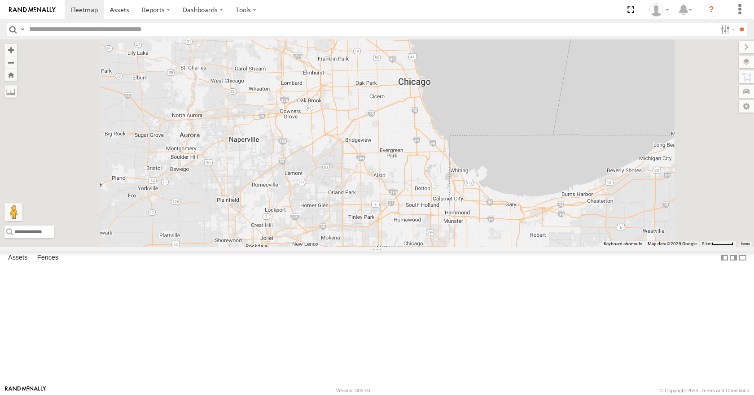
drag, startPoint x: 440, startPoint y: 114, endPoint x: 438, endPoint y: 120, distance: 6.1
click at [438, 120] on div "35 08 03 04" at bounding box center [377, 142] width 754 height 207
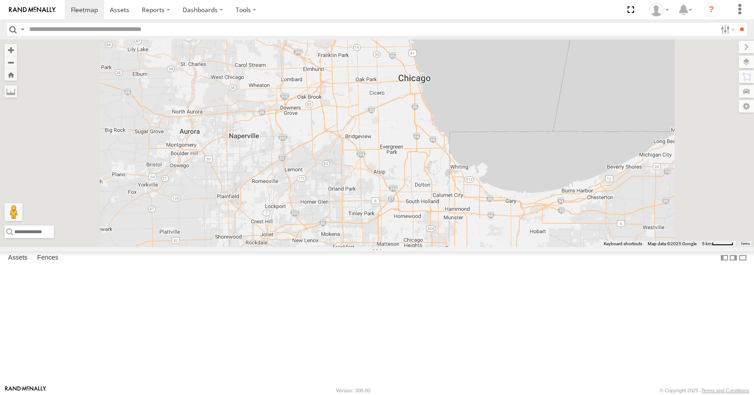
drag, startPoint x: 457, startPoint y: 83, endPoint x: 460, endPoint y: 68, distance: 15.0
click at [460, 68] on div "35 08 03 04" at bounding box center [377, 142] width 754 height 207
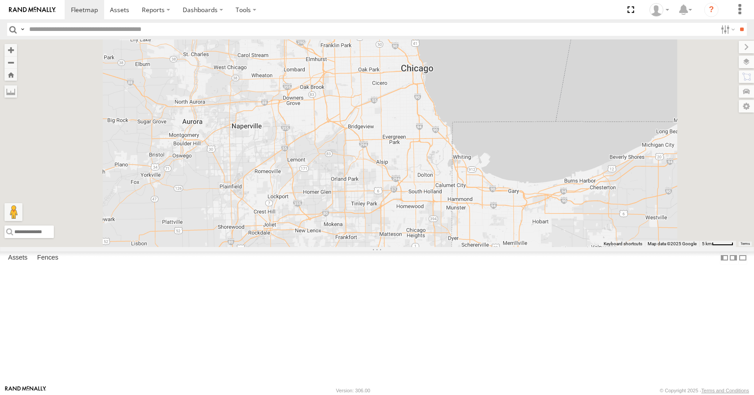
drag, startPoint x: 467, startPoint y: 49, endPoint x: 456, endPoint y: 60, distance: 15.5
click at [456, 60] on div "35 08 03 04" at bounding box center [377, 142] width 754 height 207
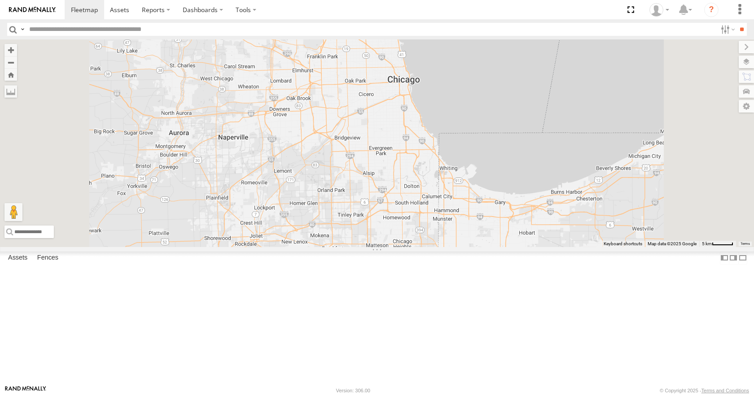
drag, startPoint x: 503, startPoint y: 65, endPoint x: 494, endPoint y: 73, distance: 11.8
click at [494, 73] on div "35 08 03 04" at bounding box center [377, 142] width 754 height 207
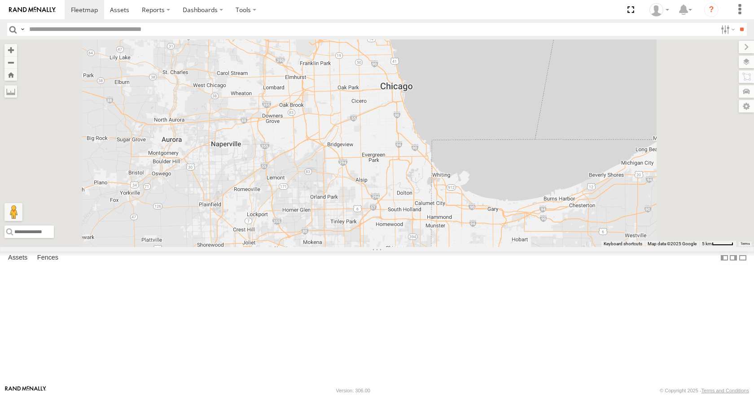
drag, startPoint x: 482, startPoint y: 65, endPoint x: 477, endPoint y: 69, distance: 6.4
click at [477, 69] on div "35 08 03 04" at bounding box center [377, 142] width 754 height 207
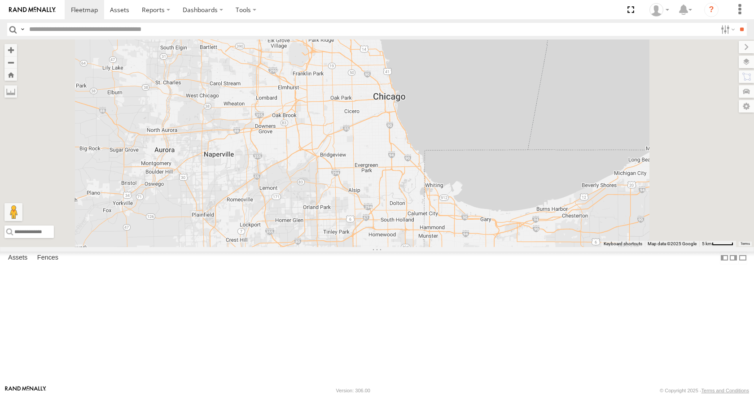
drag
click at [480, 93] on div "35 08 03 04" at bounding box center [377, 142] width 754 height 207
click at [464, 77] on div "35 08 03 04" at bounding box center [377, 142] width 754 height 207
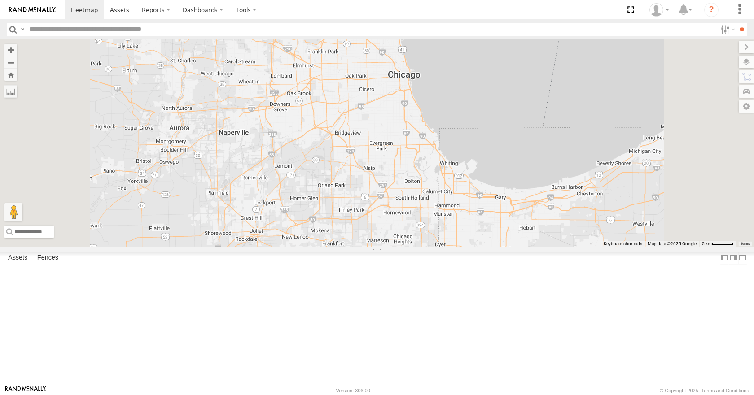
click at [484, 65] on div "35 08 03 04" at bounding box center [377, 142] width 754 height 207
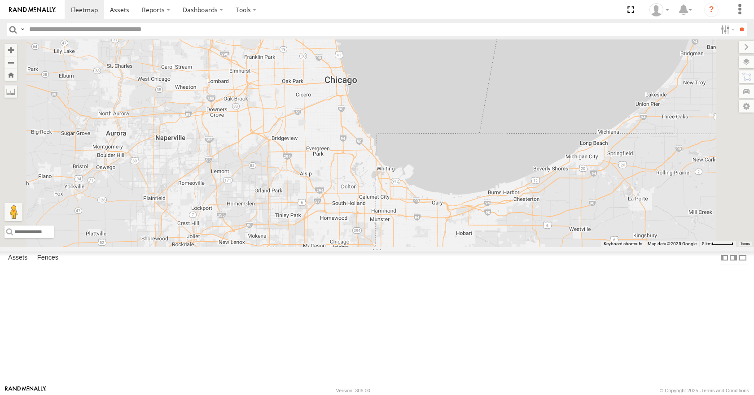
drag, startPoint x: 553, startPoint y: 231, endPoint x: 487, endPoint y: 236, distance: 65.7
click at [487, 236] on div "35 08 03 04" at bounding box center [377, 142] width 754 height 207
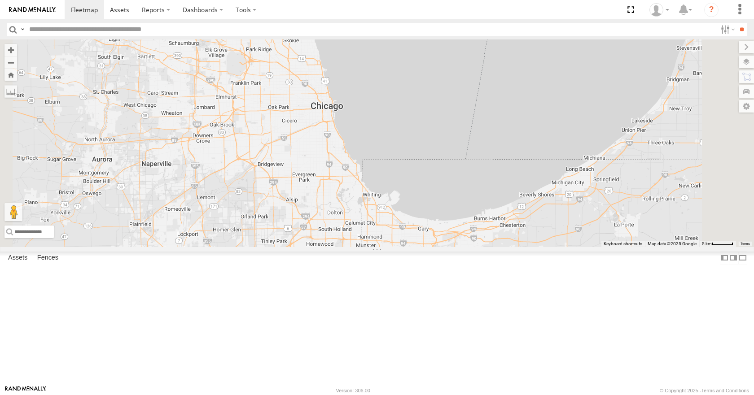
drag, startPoint x: 441, startPoint y: 165, endPoint x: 426, endPoint y: 196, distance: 34.1
click at [426, 196] on div "35 08 03 04" at bounding box center [377, 142] width 754 height 207
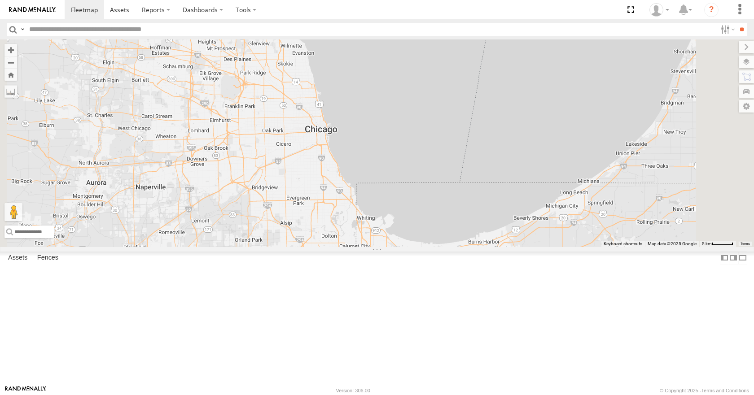
drag, startPoint x: 434, startPoint y: 157, endPoint x: 428, endPoint y: 182, distance: 24.9
click at [428, 182] on div "35 08 03 04" at bounding box center [377, 142] width 754 height 207
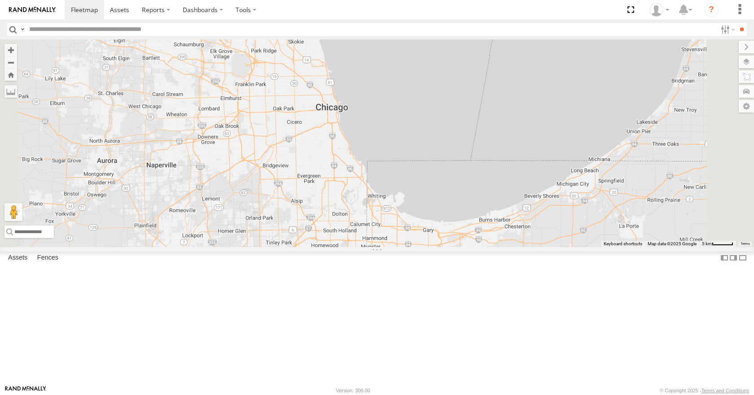
drag, startPoint x: 428, startPoint y: 174, endPoint x: 440, endPoint y: 149, distance: 27.1
click at [440, 149] on div "35 08 03 04" at bounding box center [377, 142] width 754 height 207
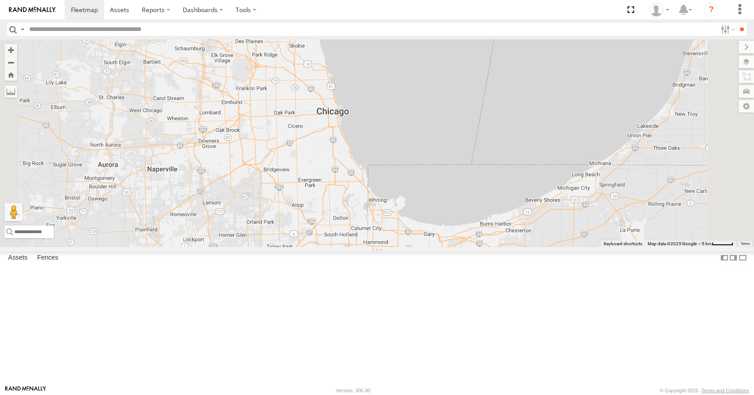
drag, startPoint x: 449, startPoint y: 197, endPoint x: 450, endPoint y: 204, distance: 6.9
click at [450, 204] on div "35 08 03 04" at bounding box center [377, 142] width 754 height 207
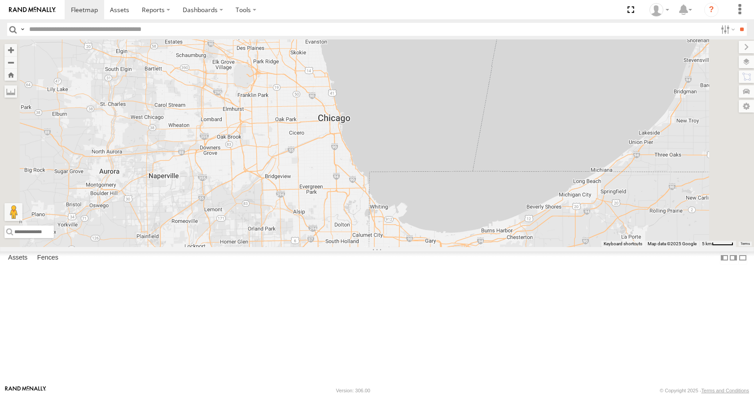
drag, startPoint x: 440, startPoint y: 169, endPoint x: 442, endPoint y: 176, distance: 7.7
click at [442, 176] on div "35 08 03 04" at bounding box center [377, 142] width 754 height 207
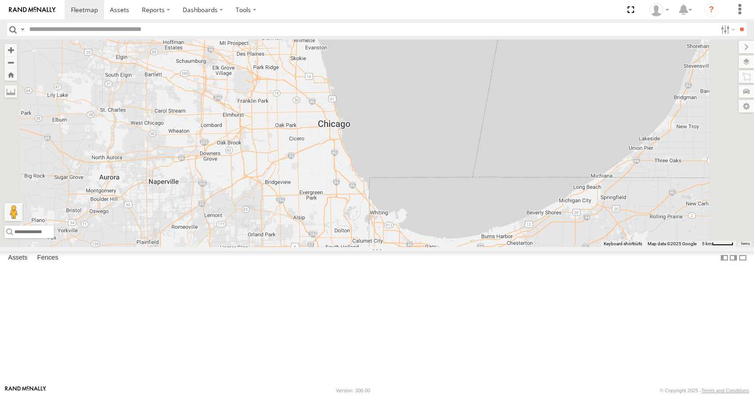
drag, startPoint x: 441, startPoint y: 146, endPoint x: 441, endPoint y: 154, distance: 8.1
click at [441, 154] on div "35 08 03 04" at bounding box center [377, 142] width 754 height 207
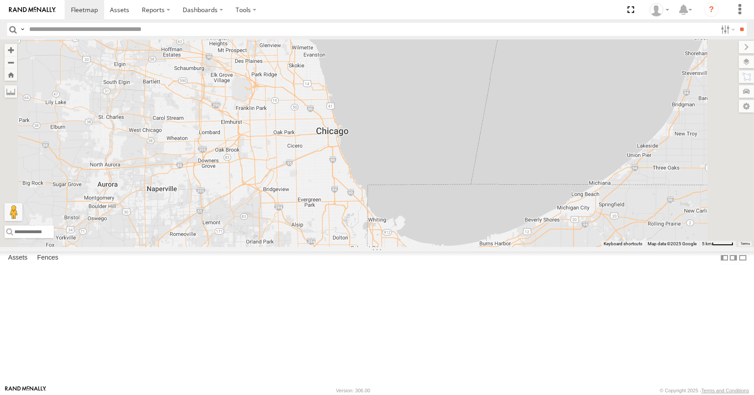
drag, startPoint x: 418, startPoint y: 98, endPoint x: 416, endPoint y: 106, distance: 8.4
click at [416, 106] on div "35 08 03 04" at bounding box center [377, 142] width 754 height 207
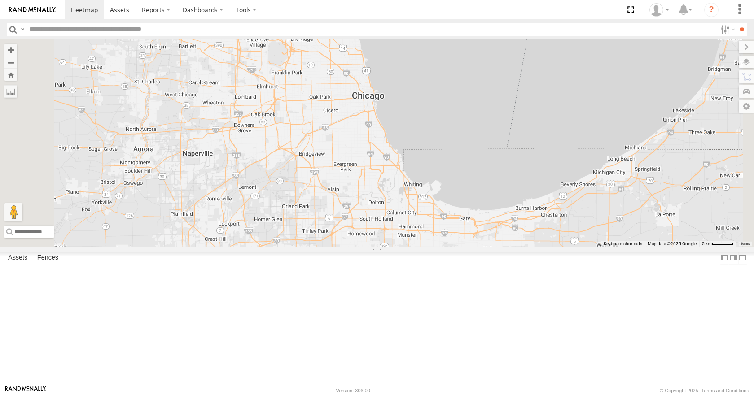
drag, startPoint x: 416, startPoint y: 106, endPoint x: 452, endPoint y: 70, distance: 51.1
click at [452, 70] on div "35 08 03 04" at bounding box center [377, 142] width 754 height 207
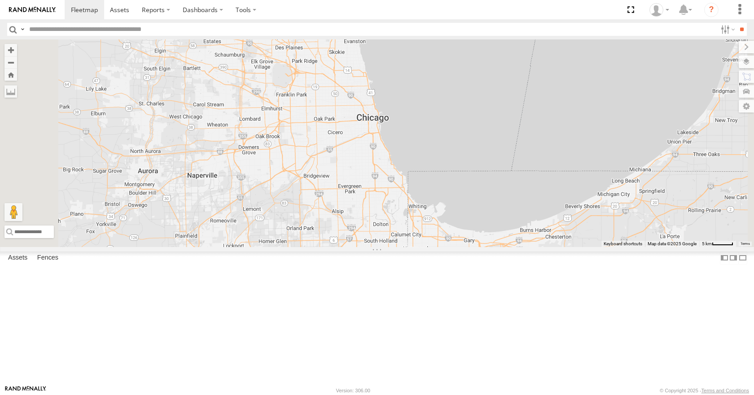
drag, startPoint x: 469, startPoint y: 191, endPoint x: 473, endPoint y: 214, distance: 23.8
click at [473, 214] on div "35 08 03 04" at bounding box center [377, 142] width 754 height 207
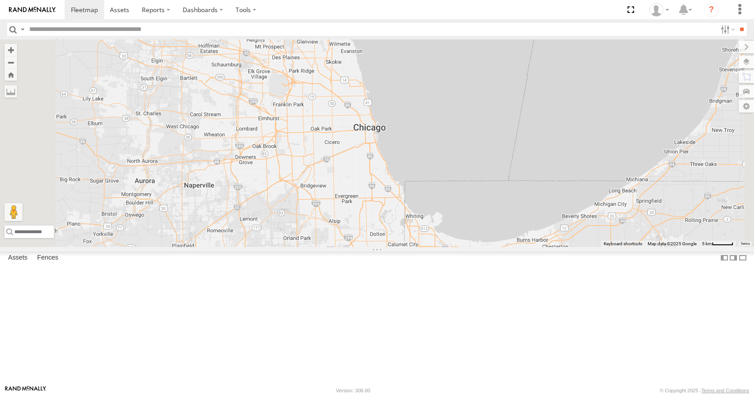
drag, startPoint x: 481, startPoint y: 170, endPoint x: 478, endPoint y: 181, distance: 11.2
click at [478, 181] on div "35 08 03 04" at bounding box center [377, 142] width 754 height 207
drag, startPoint x: 478, startPoint y: 157, endPoint x: 478, endPoint y: 165, distance: 7.2
click at [478, 165] on div "35 08 03 04" at bounding box center [377, 142] width 754 height 207
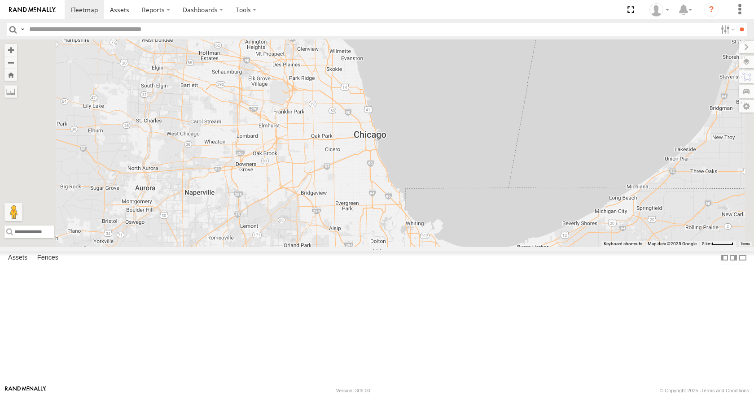
click at [470, 148] on div "35 08 03 04" at bounding box center [377, 142] width 754 height 207
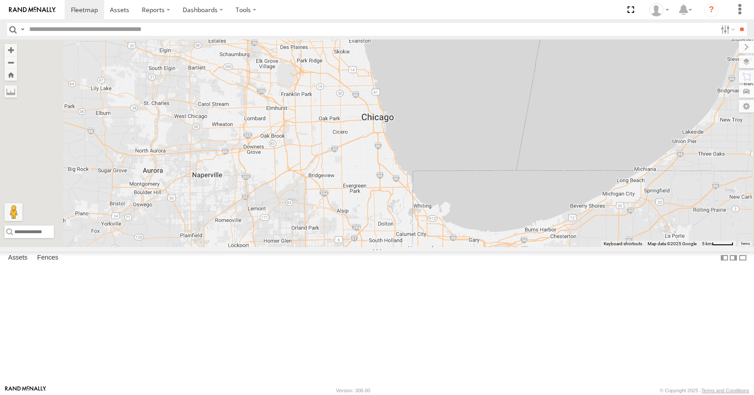
drag, startPoint x: 476, startPoint y: 194, endPoint x: 485, endPoint y: 176, distance: 20.3
click at [485, 176] on div "35 08 03 04" at bounding box center [377, 142] width 754 height 207
drag, startPoint x: 485, startPoint y: 197, endPoint x: 498, endPoint y: 211, distance: 18.7
click at [498, 211] on div "35 08 03 04" at bounding box center [377, 142] width 754 height 207
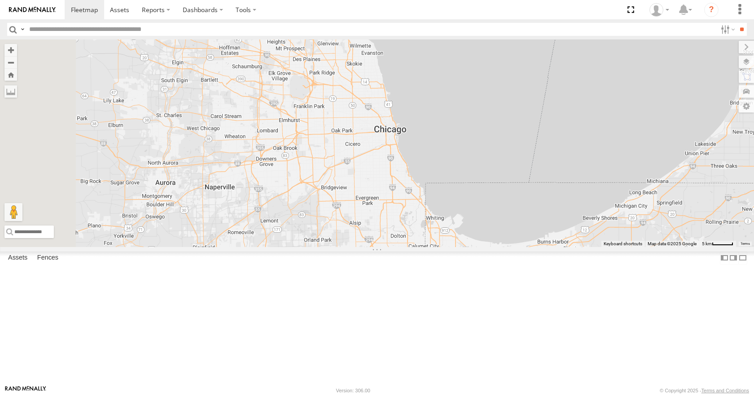
drag, startPoint x: 500, startPoint y: 189, endPoint x: 498, endPoint y: 196, distance: 7.0
click at [498, 196] on div "35 08 03 04" at bounding box center [377, 142] width 754 height 207
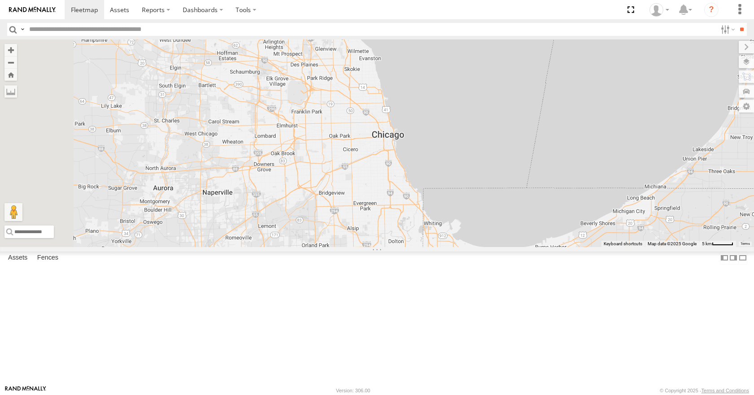
drag, startPoint x: 498, startPoint y: 170, endPoint x: 495, endPoint y: 179, distance: 9.9
click at [495, 179] on div "35 08 03 04" at bounding box center [377, 142] width 754 height 207
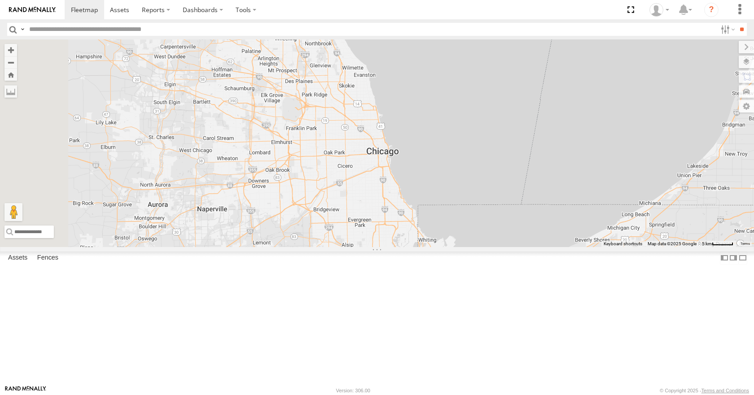
drag, startPoint x: 491, startPoint y: 211, endPoint x: 494, endPoint y: 196, distance: 16.1
click at [494, 196] on div "35 08 03 04" at bounding box center [377, 142] width 754 height 207
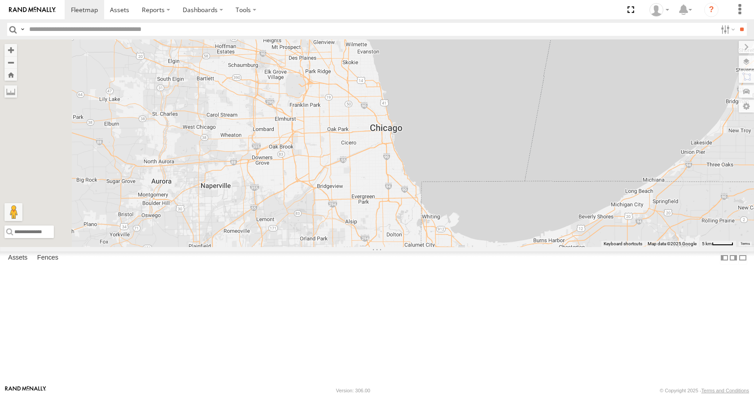
drag, startPoint x: 494, startPoint y: 173, endPoint x: 495, endPoint y: 162, distance: 10.8
click at [495, 162] on div "35 08 03 04" at bounding box center [377, 142] width 754 height 207
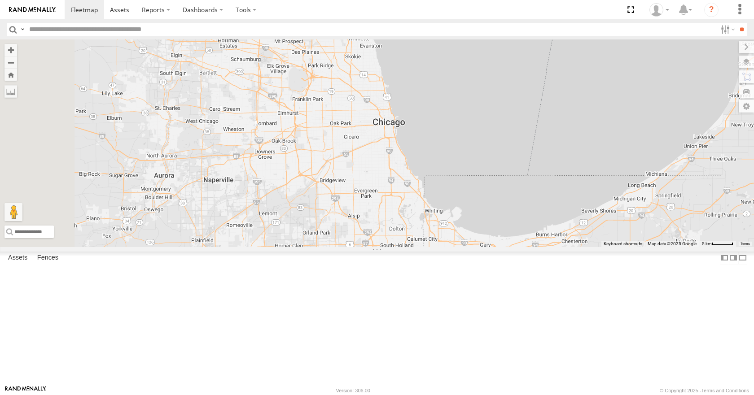
drag, startPoint x: 491, startPoint y: 181, endPoint x: 495, endPoint y: 174, distance: 8.2
click at [495, 174] on div "35 08 03 04" at bounding box center [377, 142] width 754 height 207
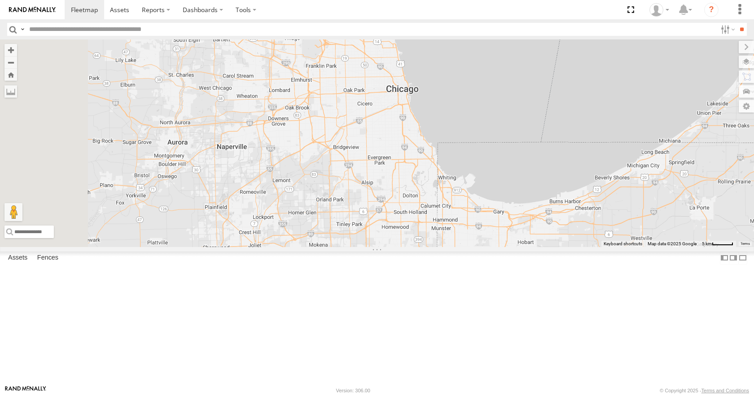
drag, startPoint x: 495, startPoint y: 210, endPoint x: 510, endPoint y: 177, distance: 36.2
click at [510, 177] on div "35 08 03 04" at bounding box center [377, 142] width 754 height 207
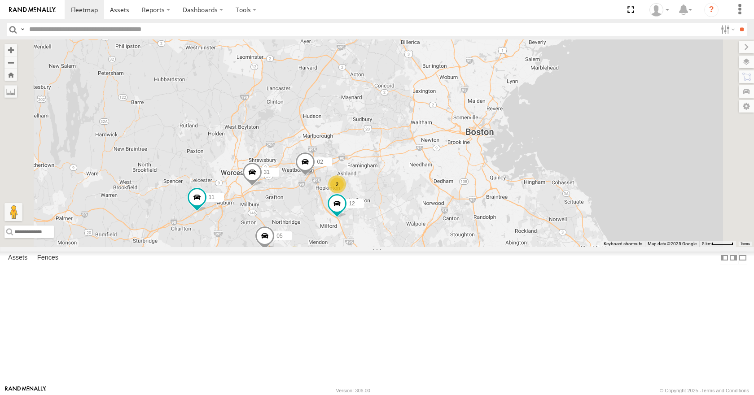
drag, startPoint x: 510, startPoint y: 153, endPoint x: 509, endPoint y: 193, distance: 40.4
click at [509, 193] on div "35 08 03 12 05 02 11 31 3 5 2" at bounding box center [377, 142] width 754 height 207
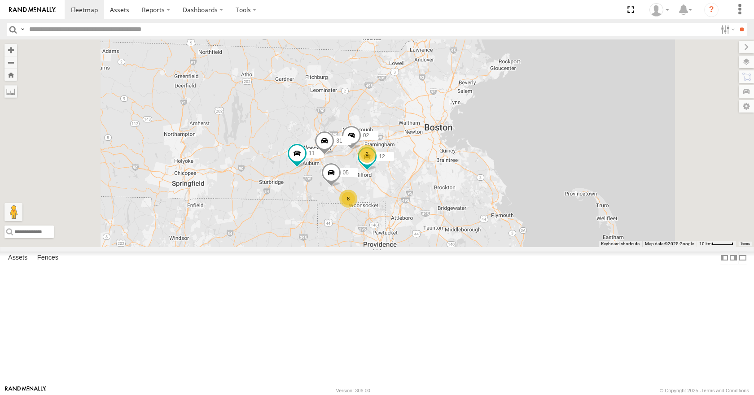
drag, startPoint x: 497, startPoint y: 187, endPoint x: 494, endPoint y: 177, distance: 10.7
click at [494, 177] on div "35 08 03 12 05 02 11 31 8 2" at bounding box center [377, 142] width 754 height 207
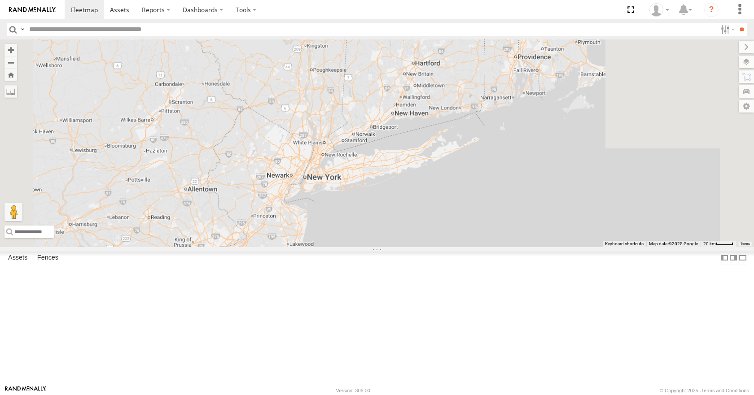
drag, startPoint x: 661, startPoint y: 64, endPoint x: 600, endPoint y: 125, distance: 86.9
click at [603, 150] on div "35 14 08 12 05 02 04 11 31 03" at bounding box center [377, 142] width 754 height 207
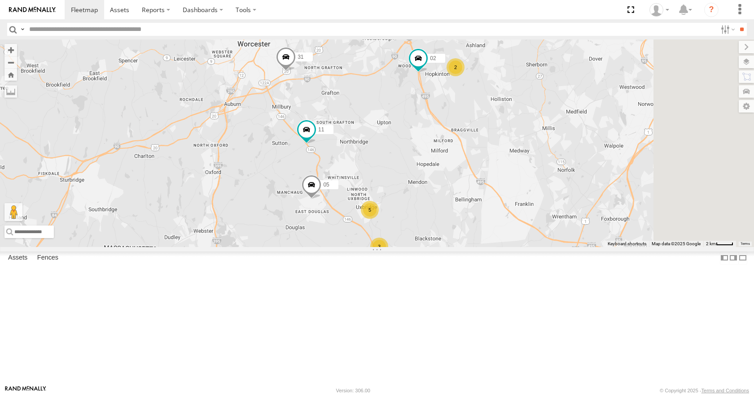
drag, startPoint x: 584, startPoint y: 118, endPoint x: 489, endPoint y: 186, distance: 117.6
click at [489, 186] on div "35 14 08 04 31 03 3 5 2 05 02 11" at bounding box center [377, 142] width 754 height 207
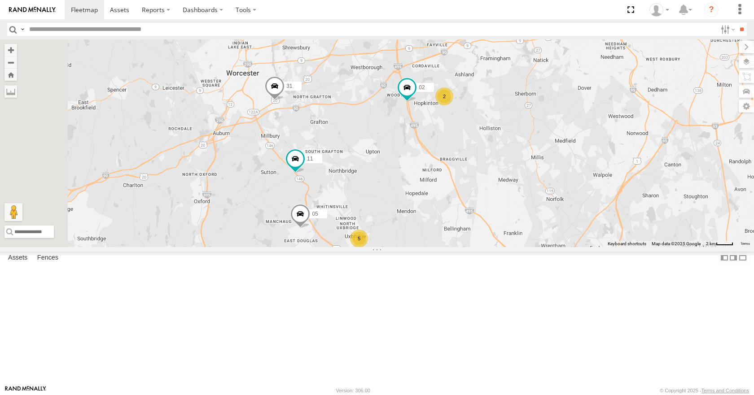
drag, startPoint x: 466, startPoint y: 161, endPoint x: 480, endPoint y: 160, distance: 14.4
click at [480, 160] on div "35 14 08 04 31 03 05 02 11 12 3 5 2" at bounding box center [377, 142] width 754 height 207
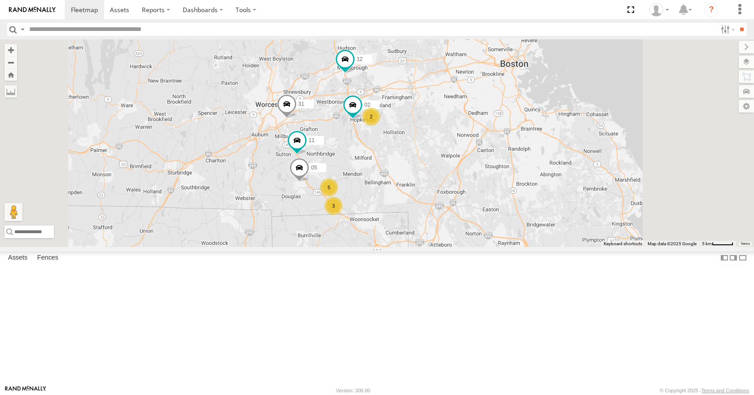
drag, startPoint x: 448, startPoint y: 112, endPoint x: 412, endPoint y: 136, distance: 42.9
click at [412, 136] on div "35 14 08 04 31 03 05 02 11 12 3 5 2" at bounding box center [377, 142] width 754 height 207
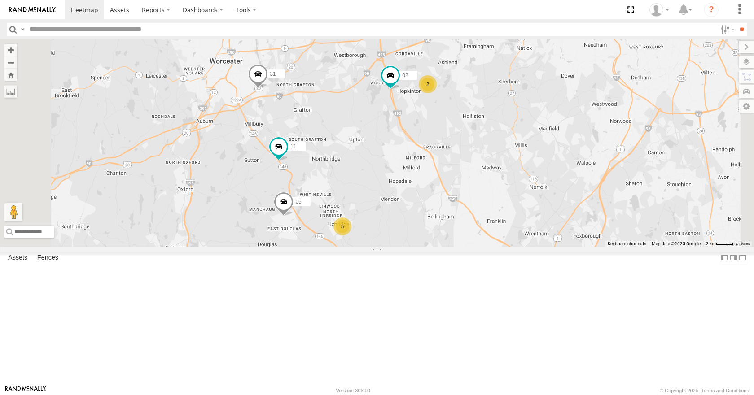
drag, startPoint x: 435, startPoint y: 204, endPoint x: 444, endPoint y: 188, distance: 18.3
click at [444, 188] on div "35 14 08 04 31 03 05 02 11 12 3 5 2" at bounding box center [377, 142] width 754 height 207
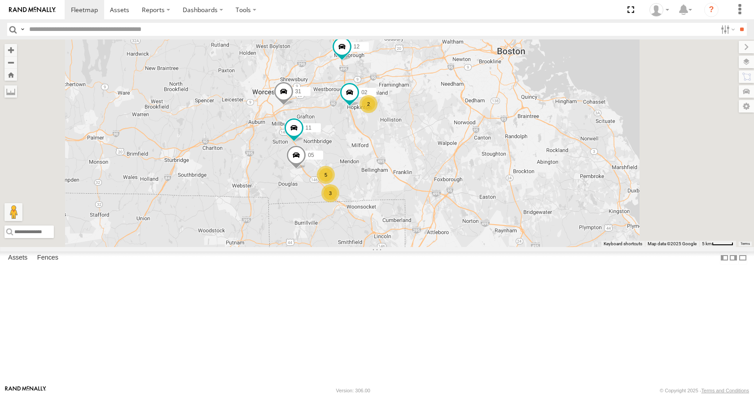
drag, startPoint x: 438, startPoint y: 119, endPoint x: 424, endPoint y: 122, distance: 14.2
click at [424, 122] on div "35 14 08 04 31 03 05 02 11 12 3 5 2" at bounding box center [377, 142] width 754 height 207
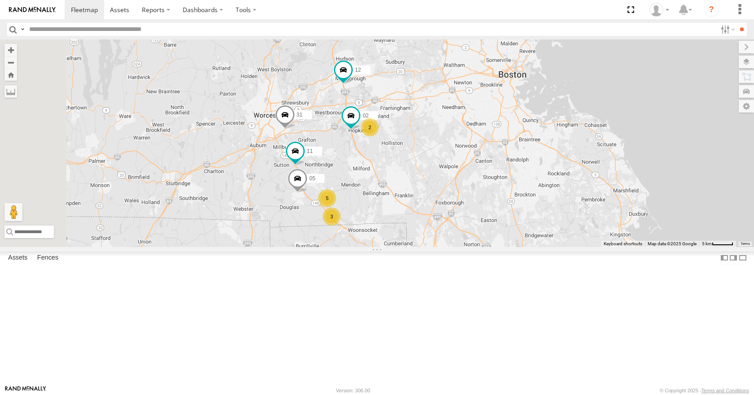
drag, startPoint x: 424, startPoint y: 122, endPoint x: 426, endPoint y: 151, distance: 28.8
click at [426, 151] on div "35 14 08 04 31 03 05 02 11 12 3 5 2" at bounding box center [377, 142] width 754 height 207
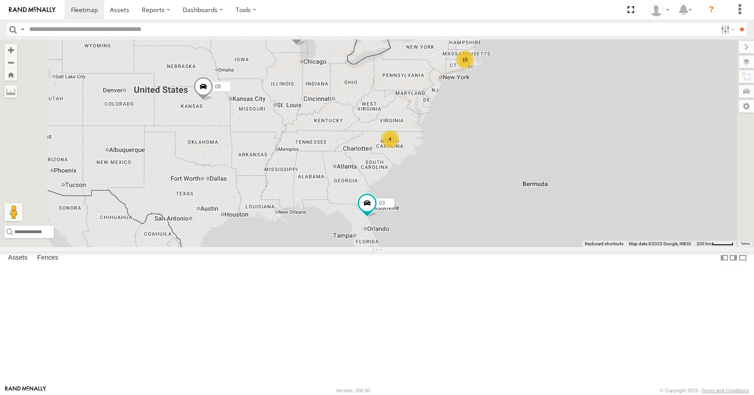
drag, startPoint x: 554, startPoint y: 149, endPoint x: 508, endPoint y: 138, distance: 47.4
click at [508, 138] on div "15 35 4 08 03" at bounding box center [377, 142] width 754 height 207
